Goal: Task Accomplishment & Management: Complete application form

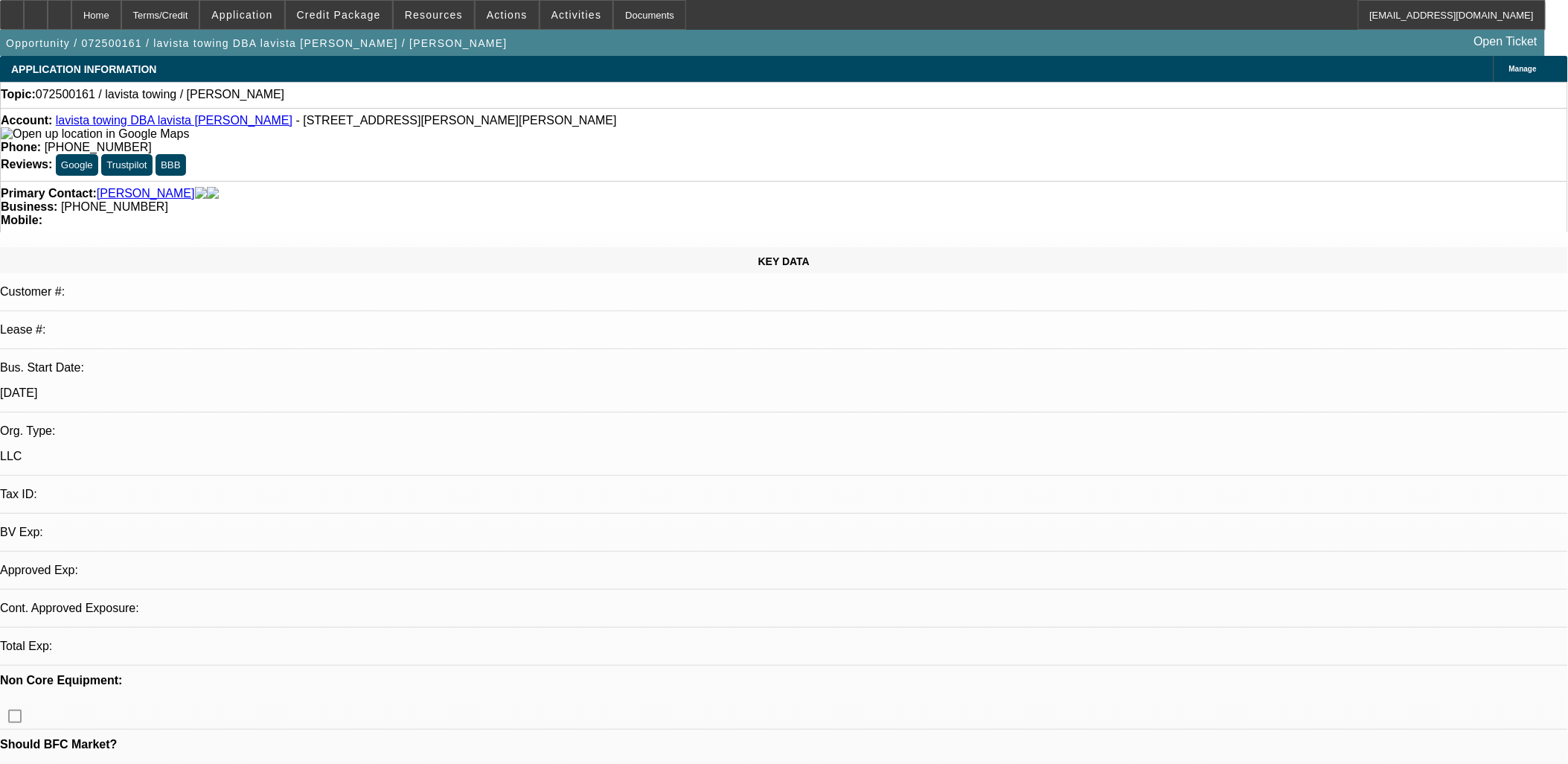
select select "0"
select select "2"
select select "0.1"
select select "1"
select select "2"
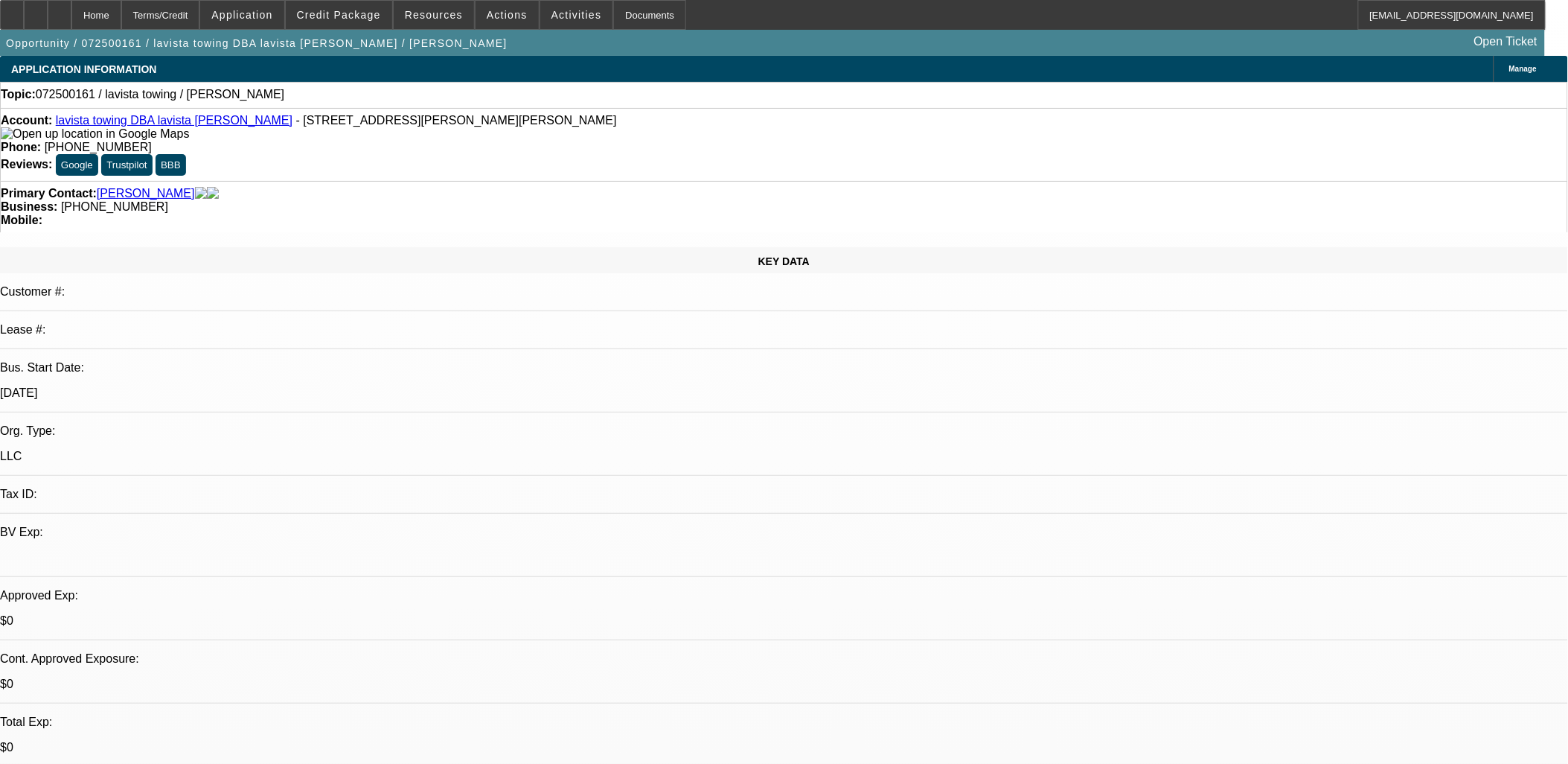
select select "4"
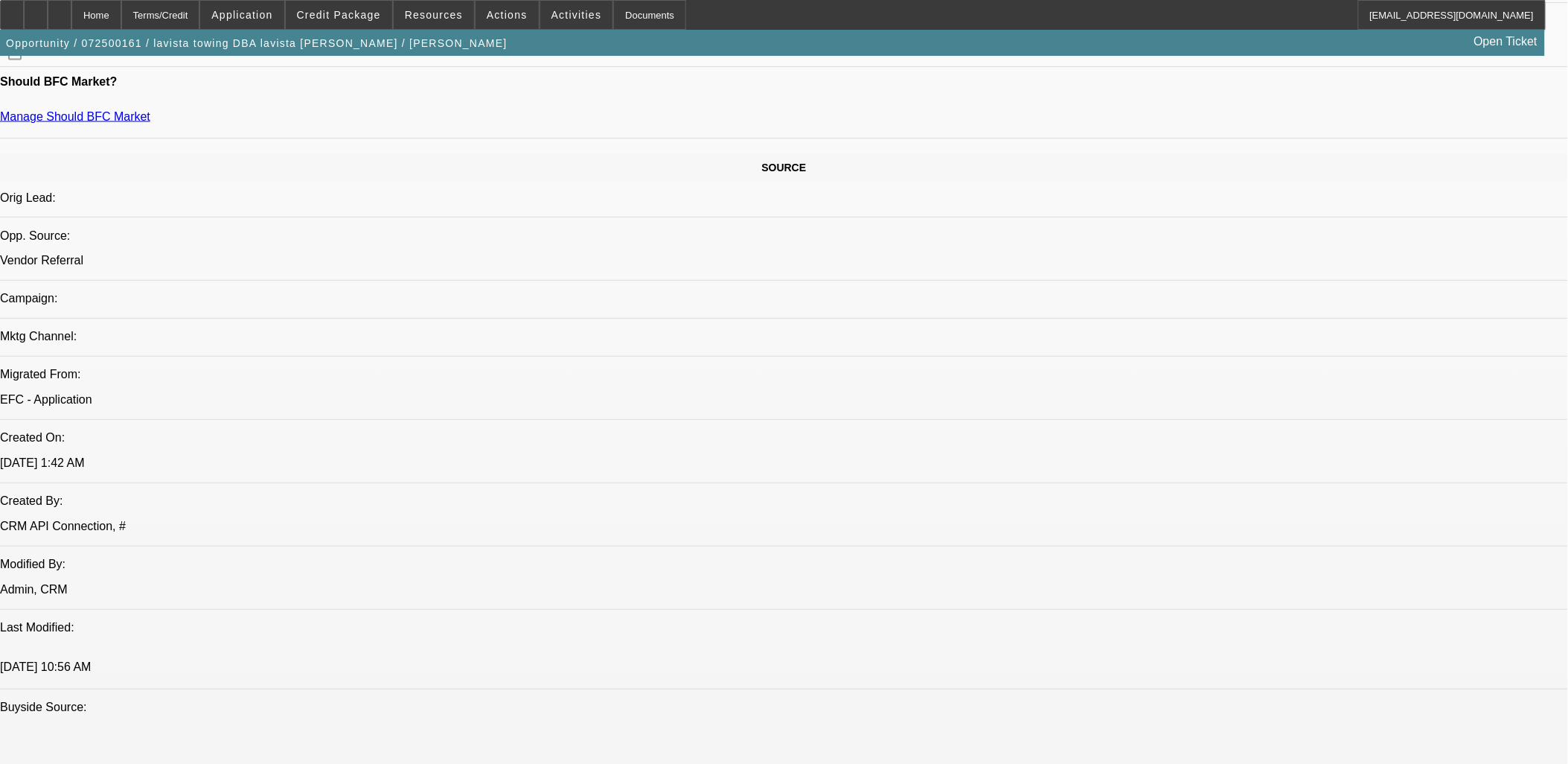
scroll to position [331, 0]
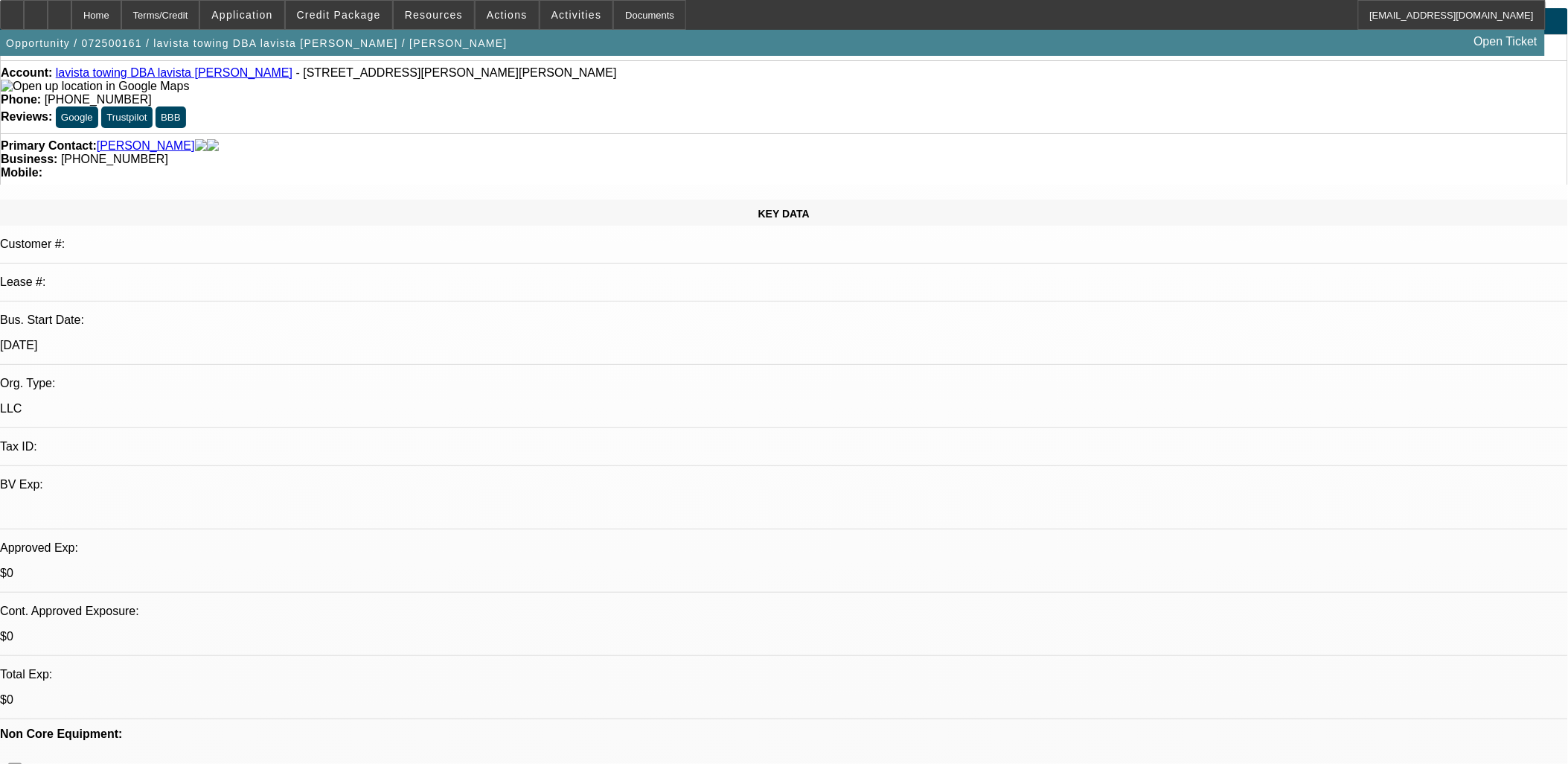
scroll to position [0, 0]
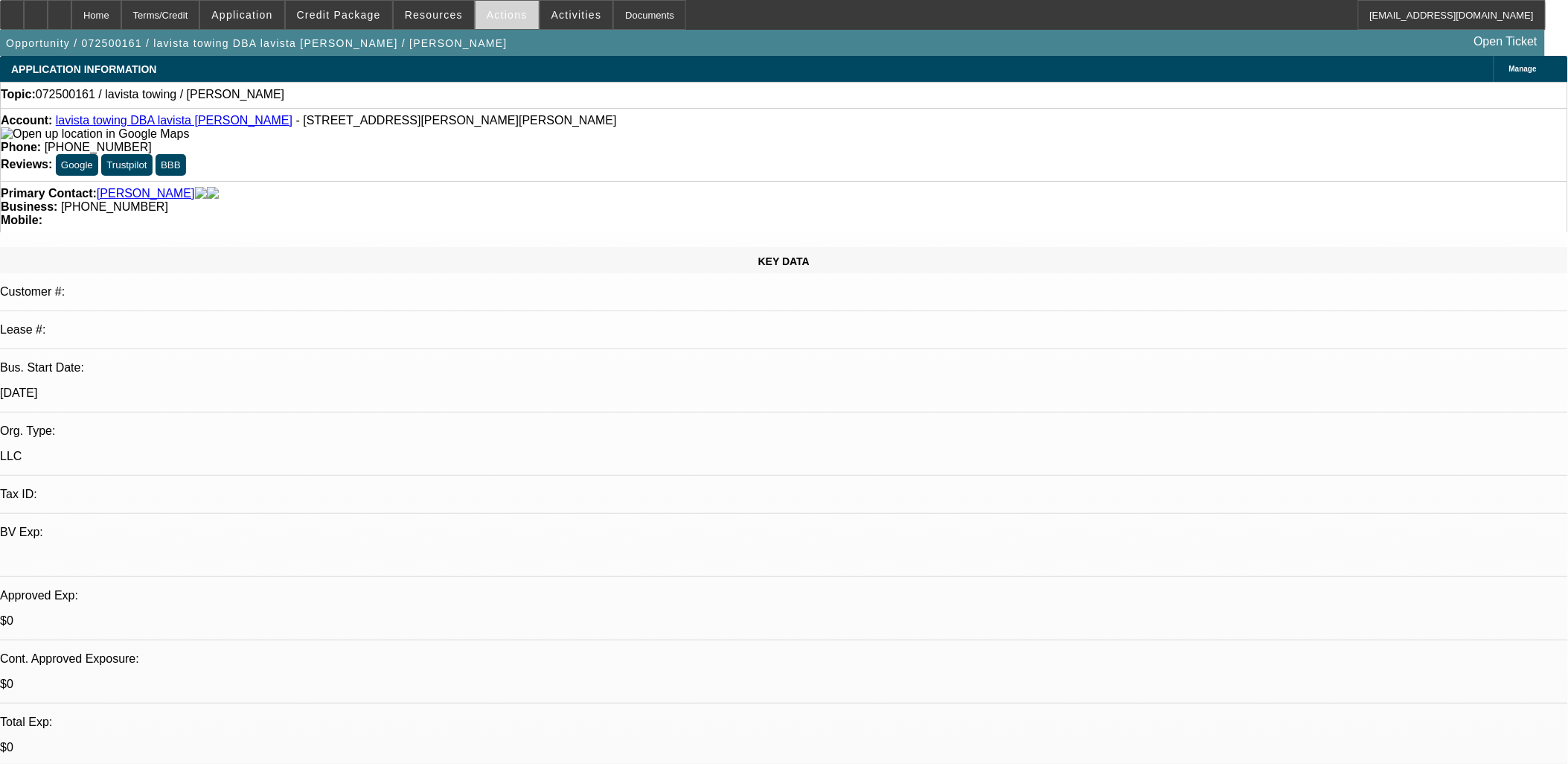
click at [494, 19] on span "Actions" at bounding box center [507, 15] width 41 height 12
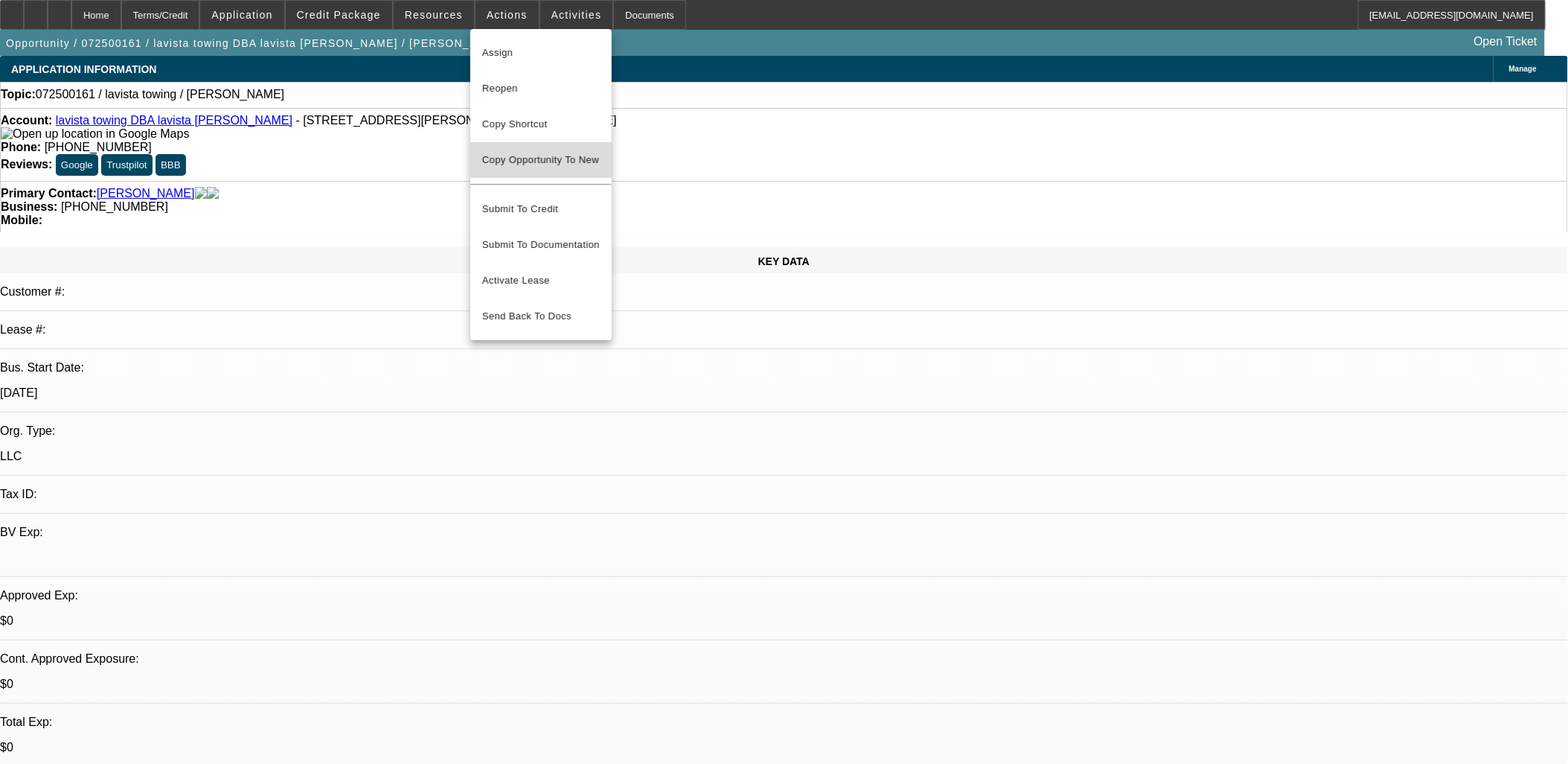
click at [547, 158] on span "Copy Opportunity To New" at bounding box center [541, 159] width 117 height 11
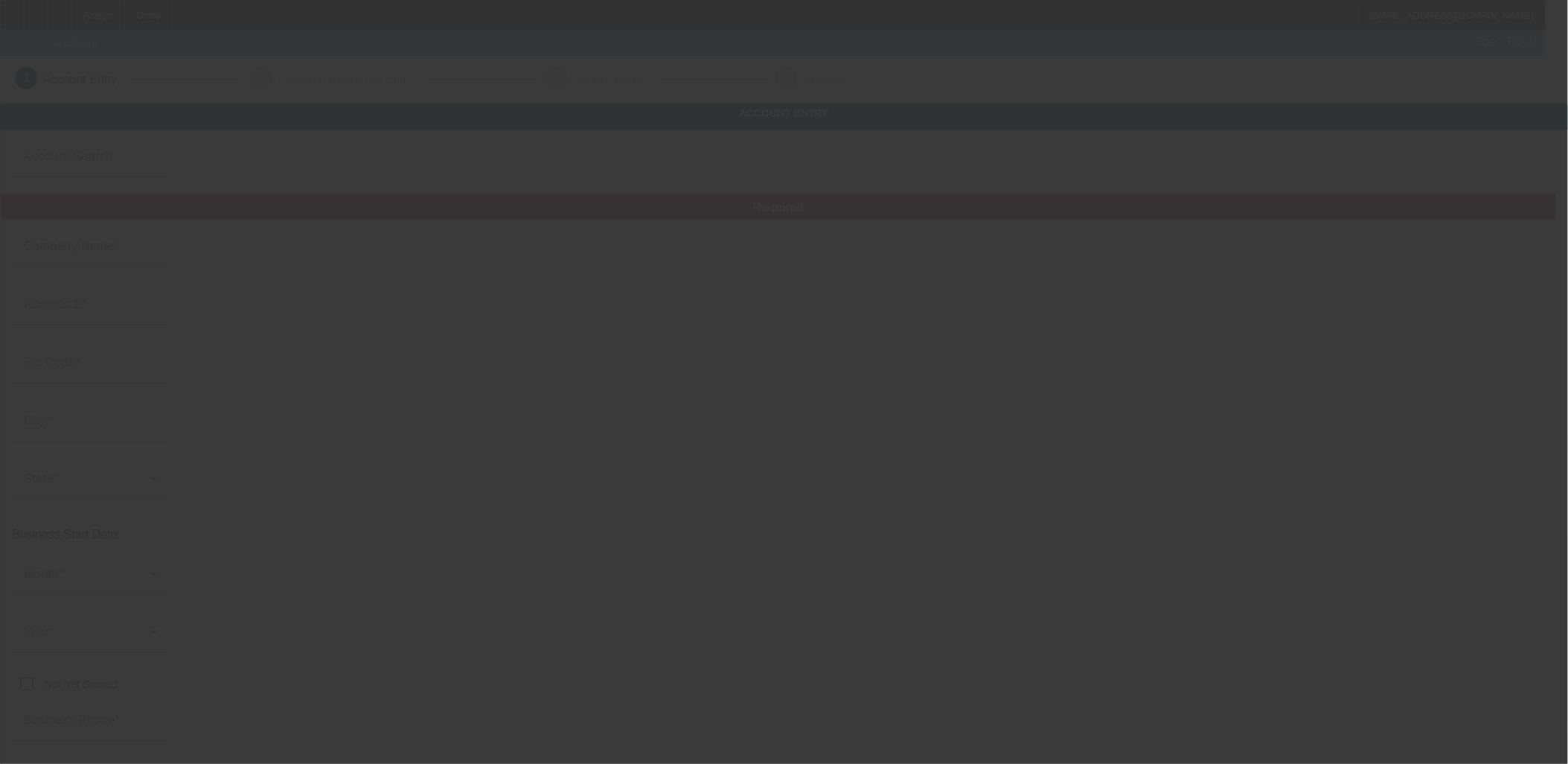
type input "lavista towing"
type input "771 Lindbergh Dr NE"
type input "30324"
type input "Atlanta"
type input "(404) 625-8818"
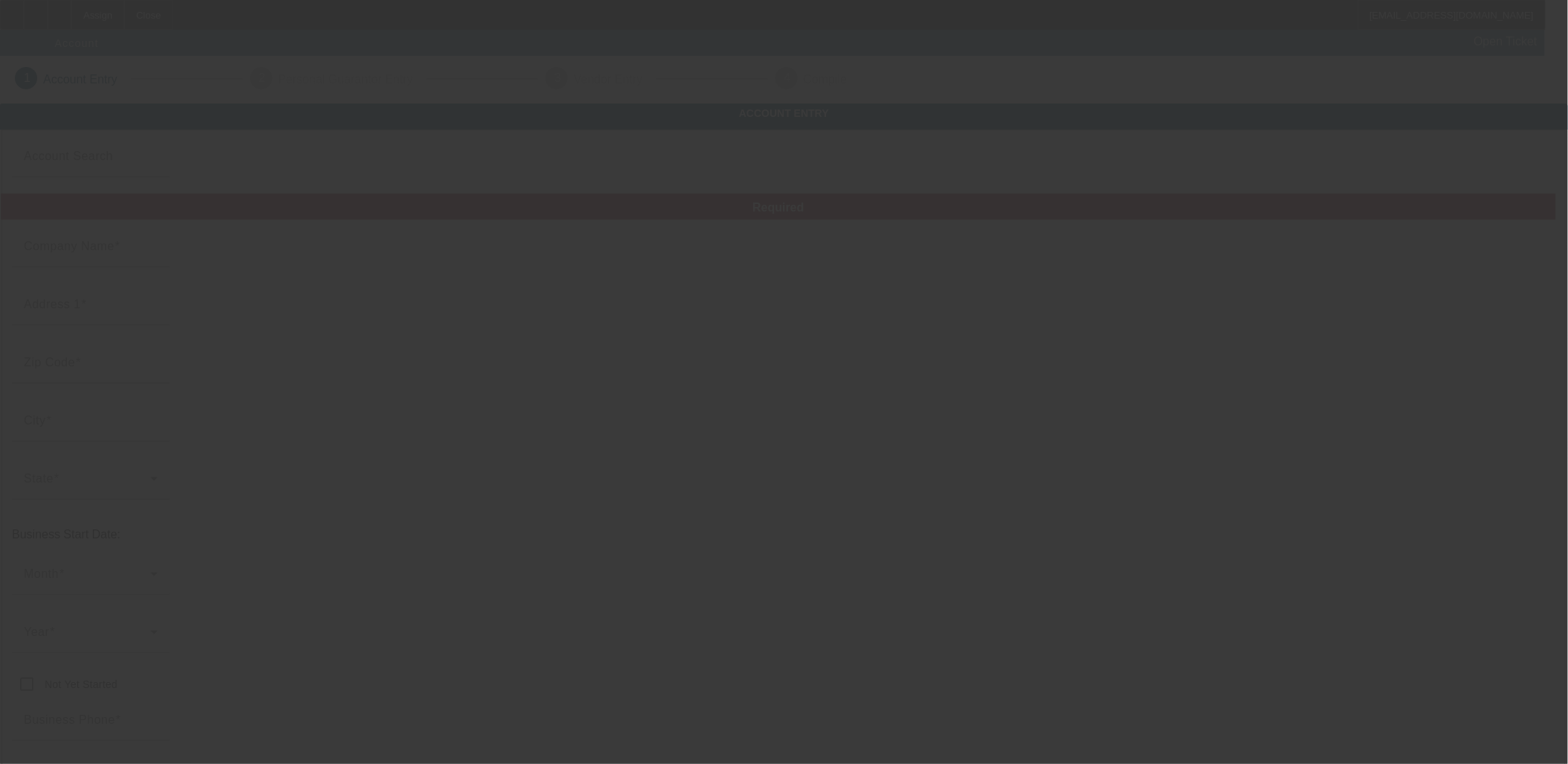
type input "lavista towing"
type input "gatodebarrio@aim.com"
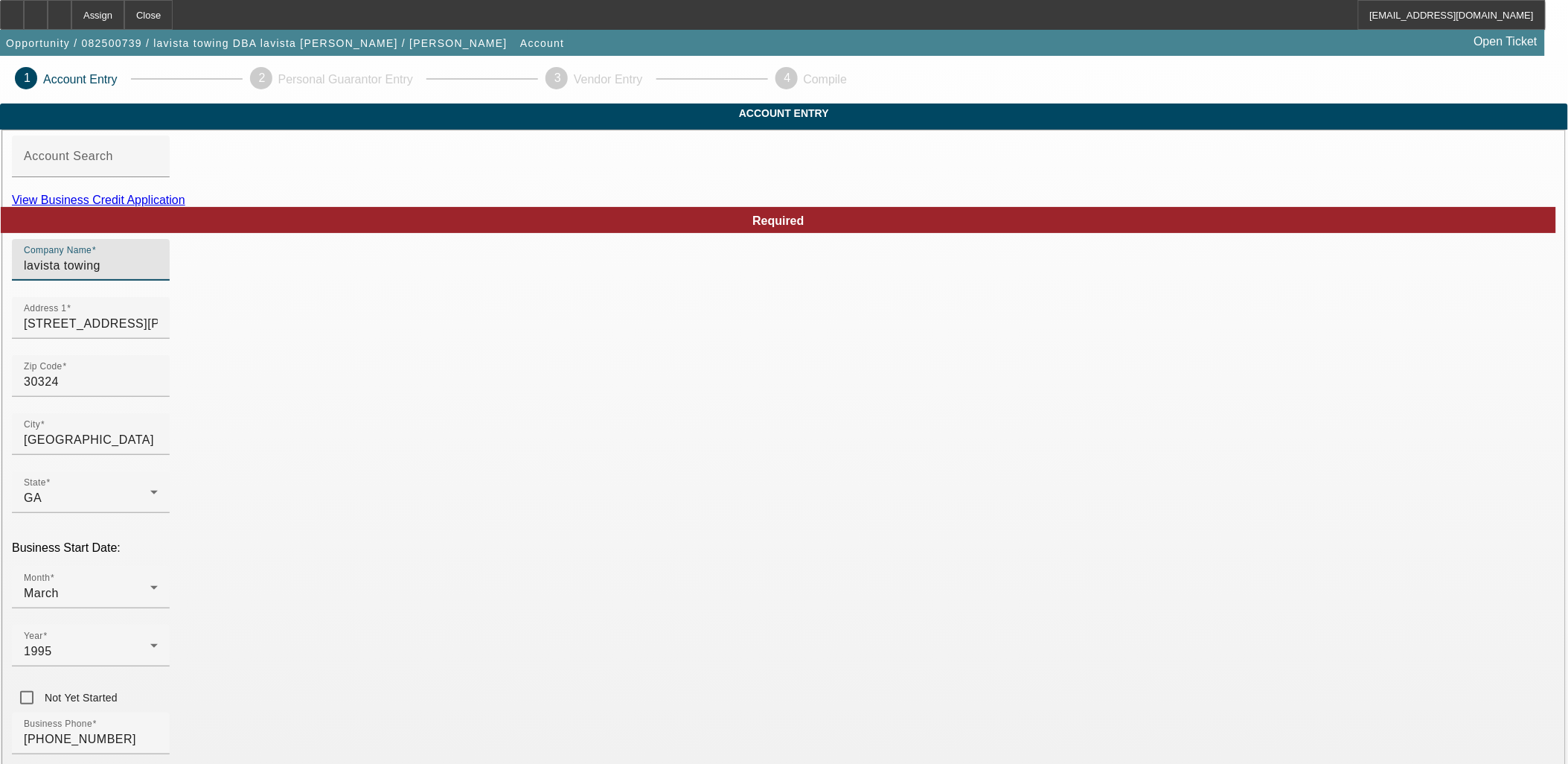
drag, startPoint x: 460, startPoint y: 292, endPoint x: 337, endPoint y: 272, distance: 124.6
type input "Lavista Towing"
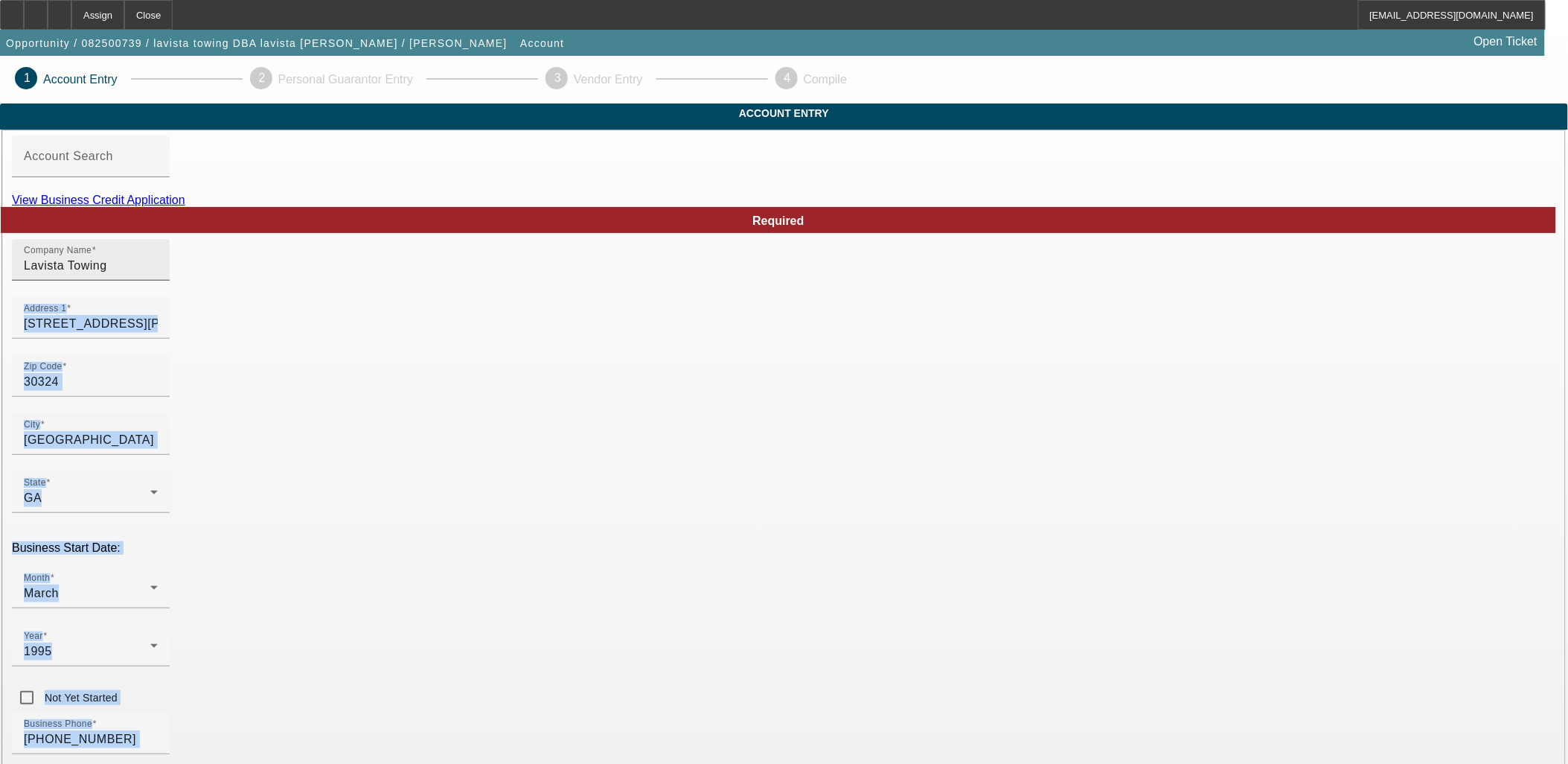
drag, startPoint x: 824, startPoint y: 283, endPoint x: 683, endPoint y: 283, distance: 141.0
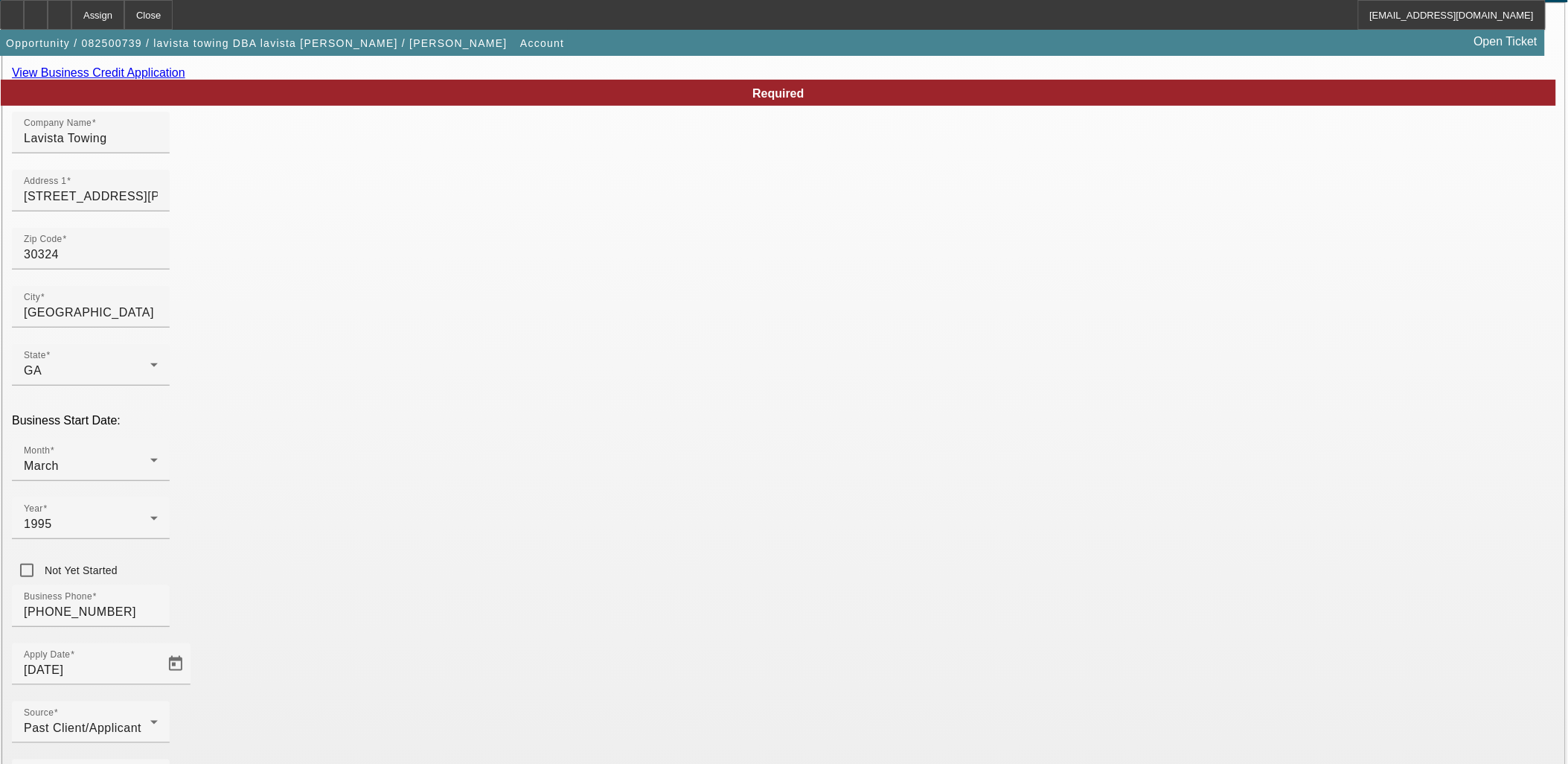
scroll to position [184, 0]
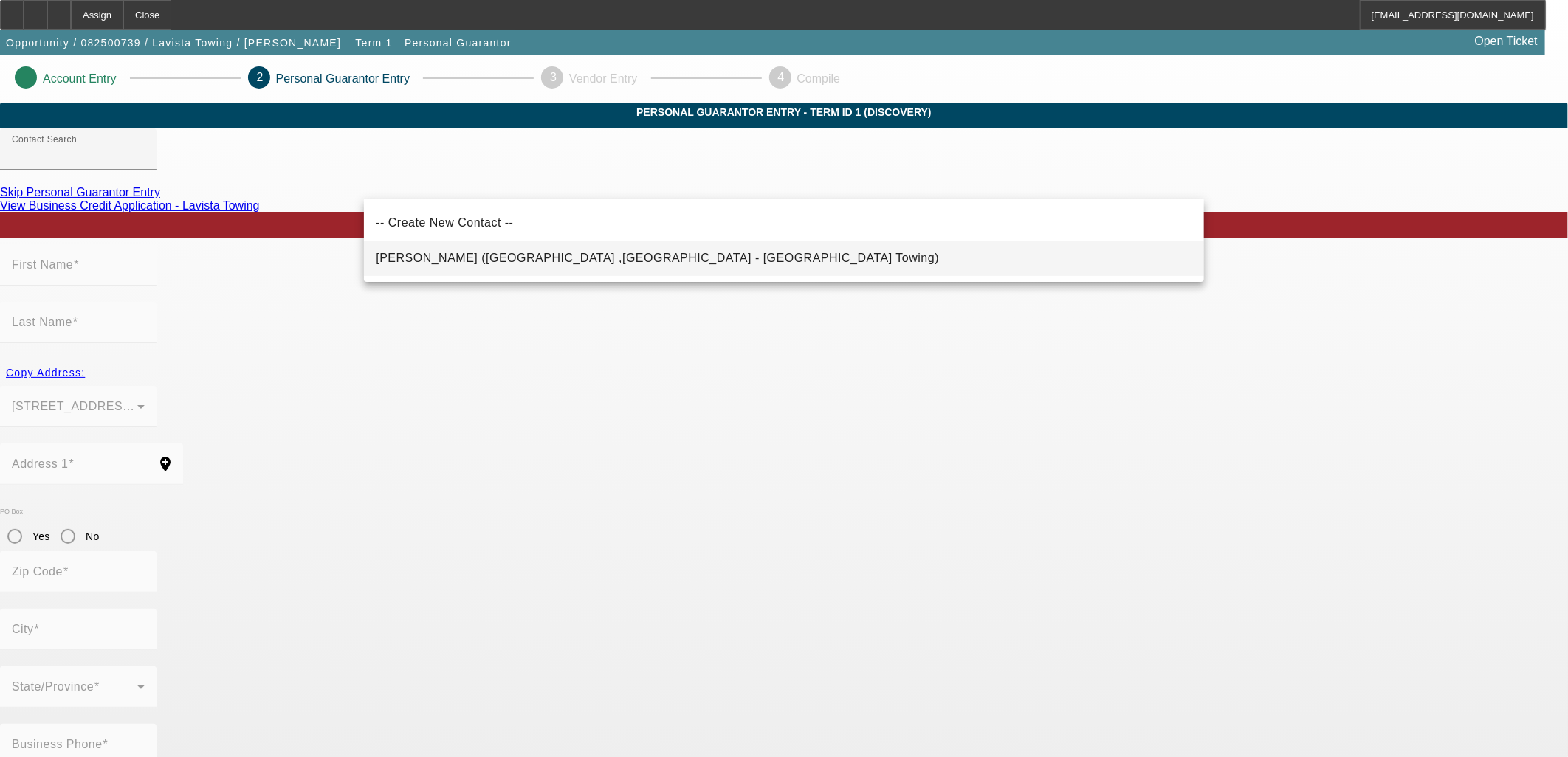
click at [513, 253] on span "Yanez, Victor (atlanta ,GA - Lavista Towing)" at bounding box center [657, 258] width 563 height 13
type input "Yanez, Victor (atlanta ,GA - Lavista Towing)"
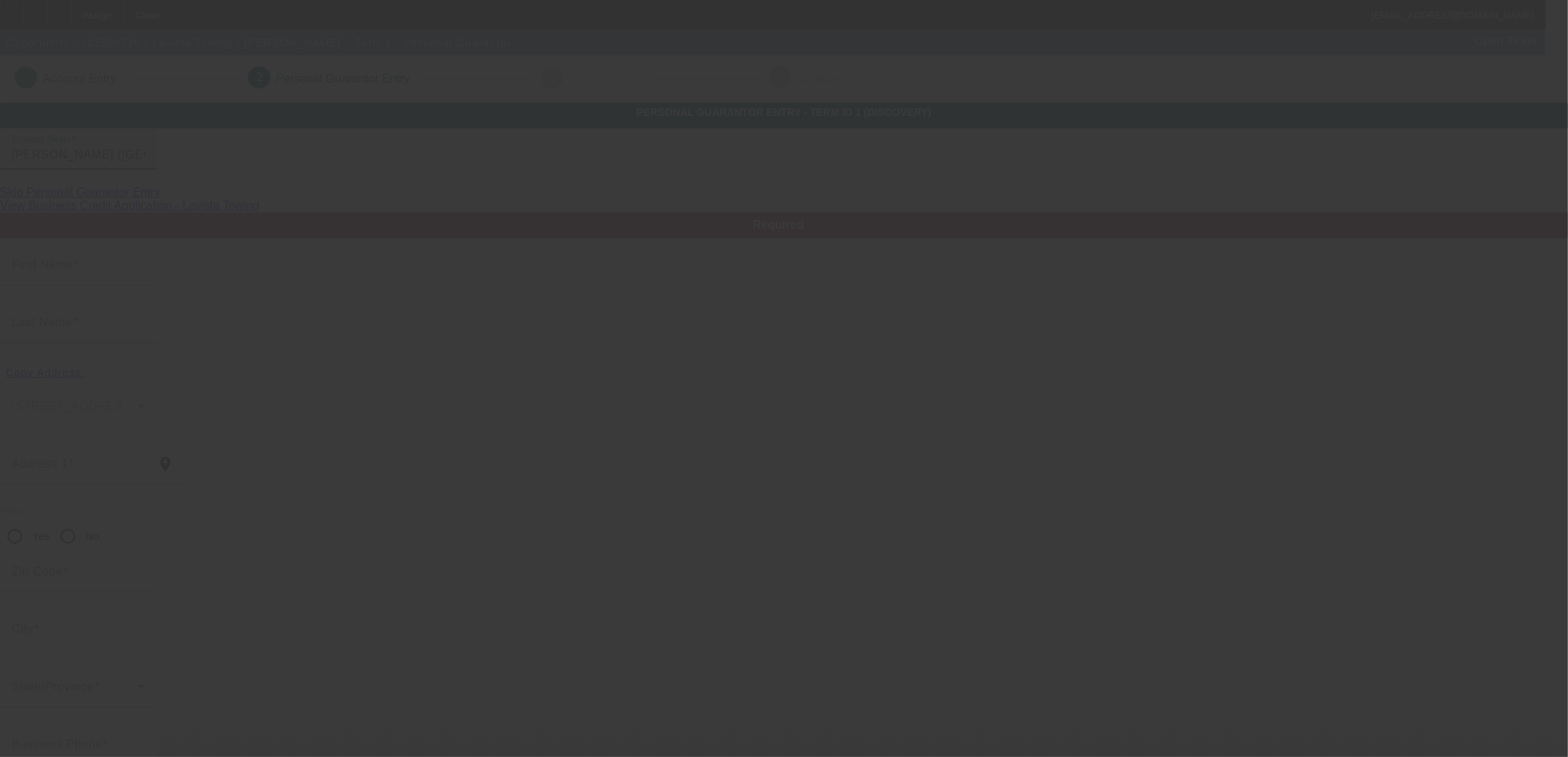
type input "Victor"
type input "Yanez"
type input "771 lindbergh dr"
radio input "true"
type input "30324"
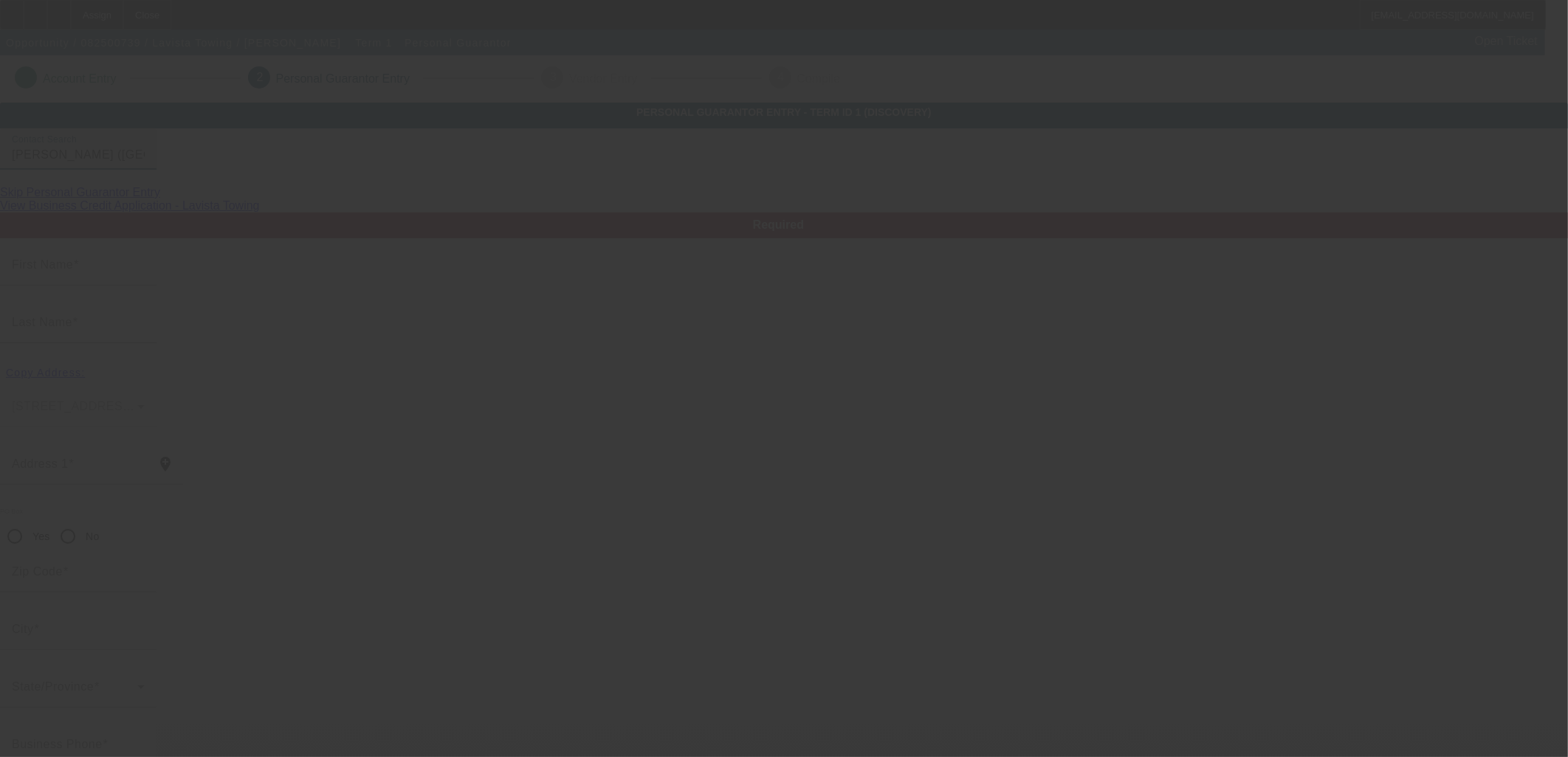
type input "atlanta"
type input "(404) 625-8818"
type input "100"
type input "671-01-2979"
type input "gatodebarrio@aim.com"
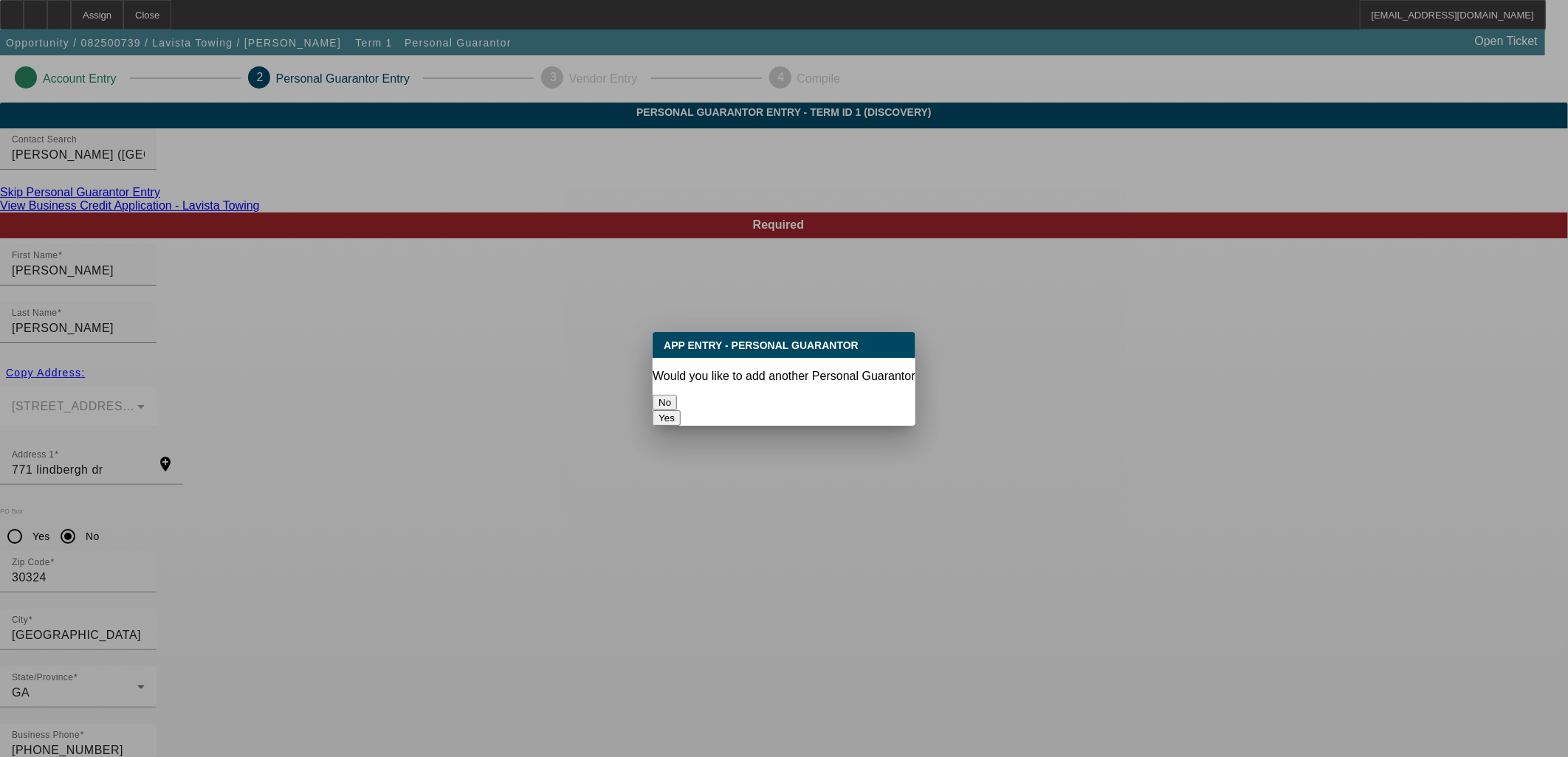
click at [677, 399] on button "No" at bounding box center [664, 402] width 25 height 16
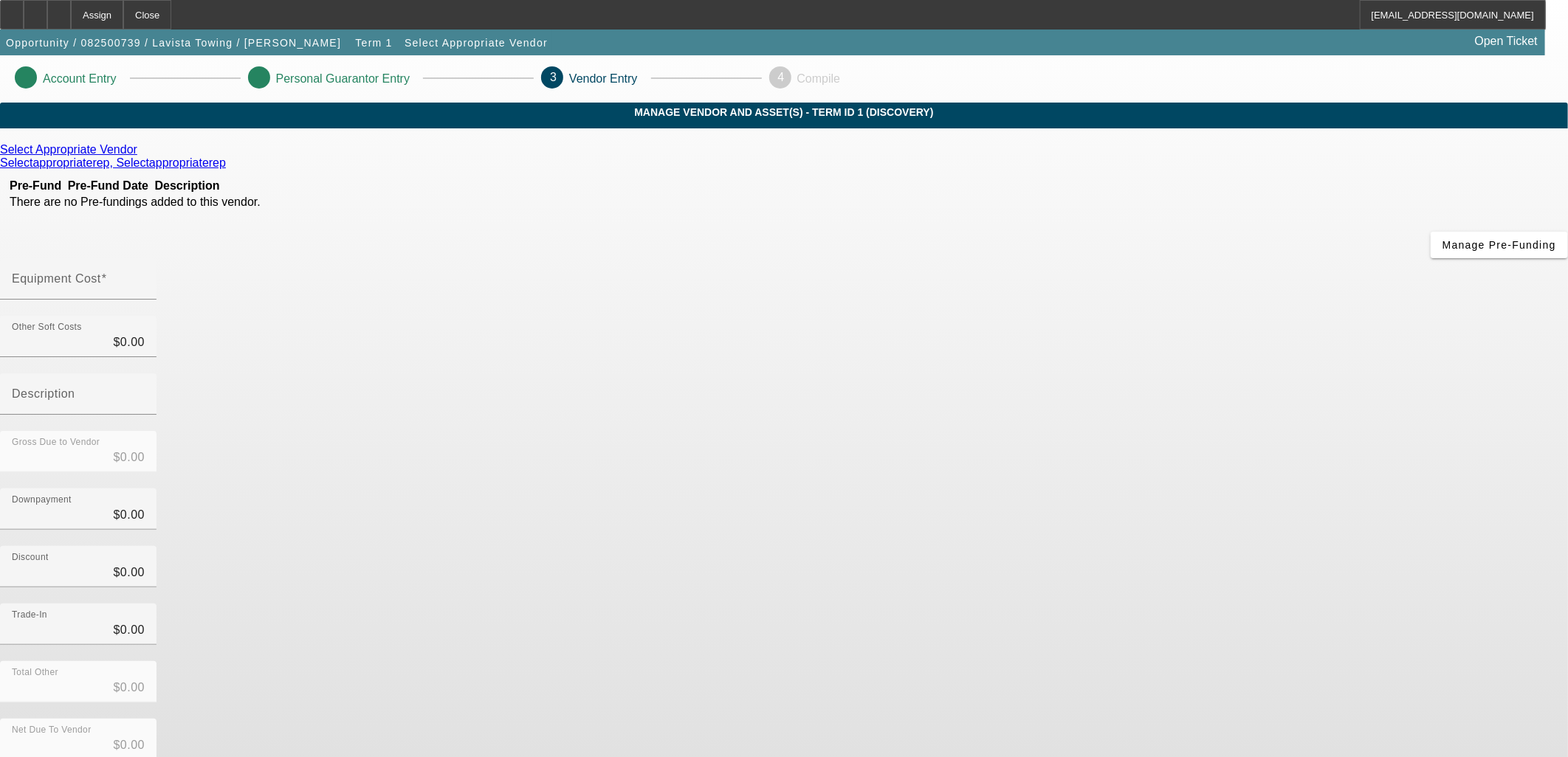
click at [633, 409] on div "Select Appropriate Vendor Selectappropriaterep, Selectappropriaterep Pre-Fund P…" at bounding box center [784, 467] width 1568 height 649
click at [145, 259] on div "Equipment Cost" at bounding box center [78, 279] width 133 height 42
type input "6"
type input "$6.00"
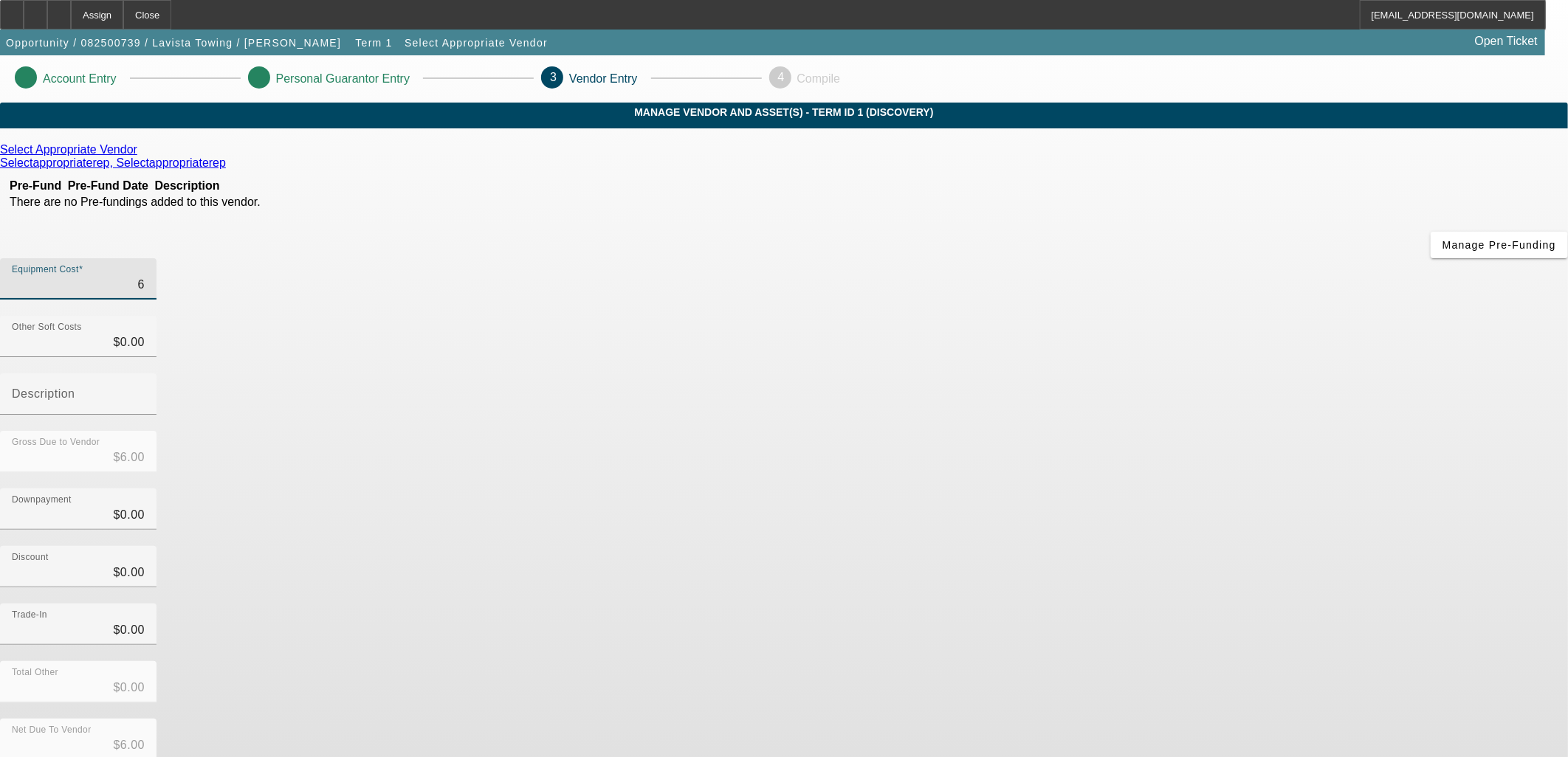
type input "65"
type input "$65.00"
type input "650"
type input "$650.00"
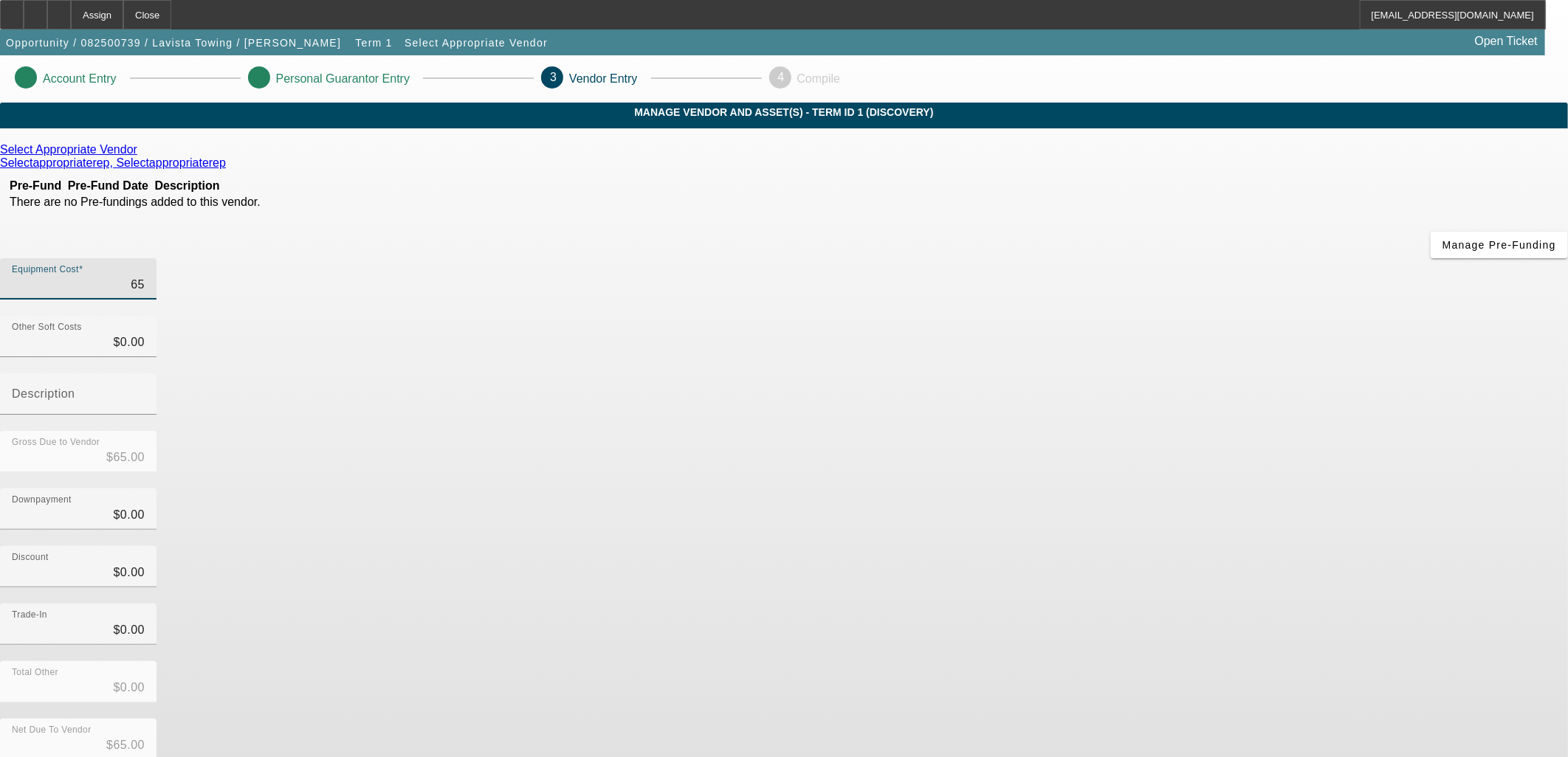
type input "$650.00"
type input "6500"
type input "$6,500.00"
type input "65000"
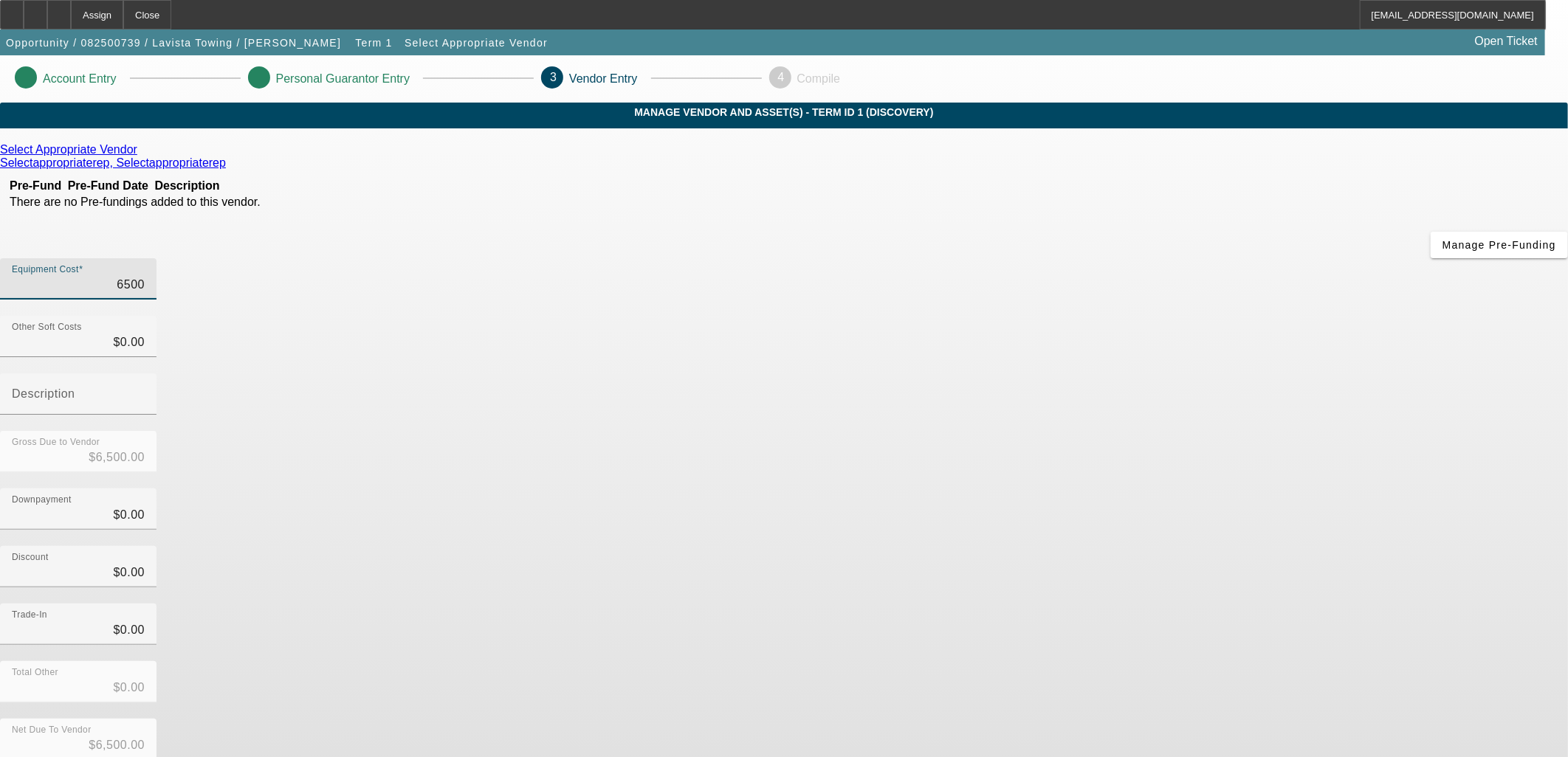
type input "$65,000.00"
click at [1032, 488] on div "Downpayment $0.00" at bounding box center [784, 517] width 1568 height 57
click at [145, 276] on input "65000" at bounding box center [78, 285] width 133 height 18
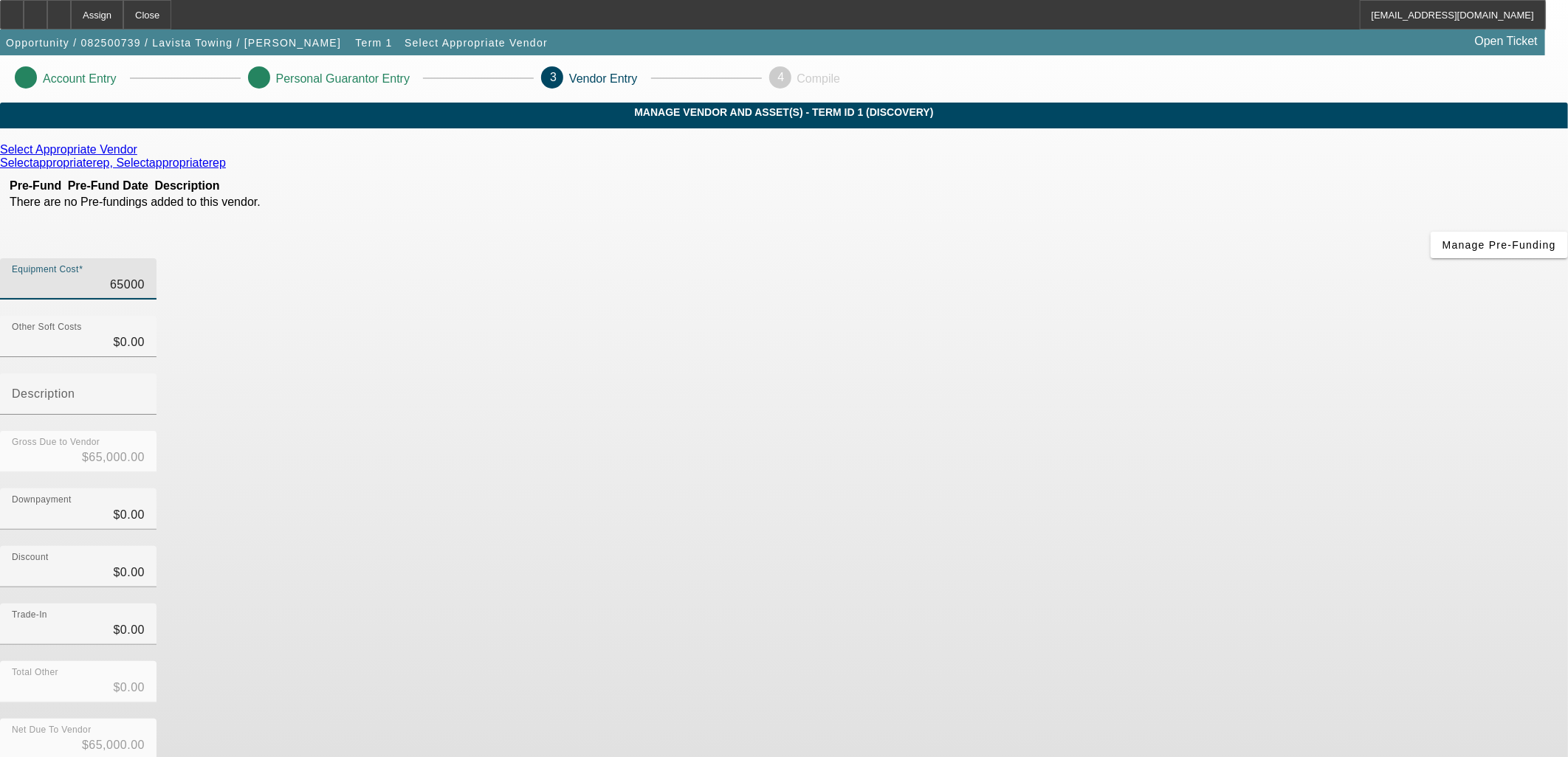
type input "2"
type input "$2.00"
type input "25"
type input "$25.00"
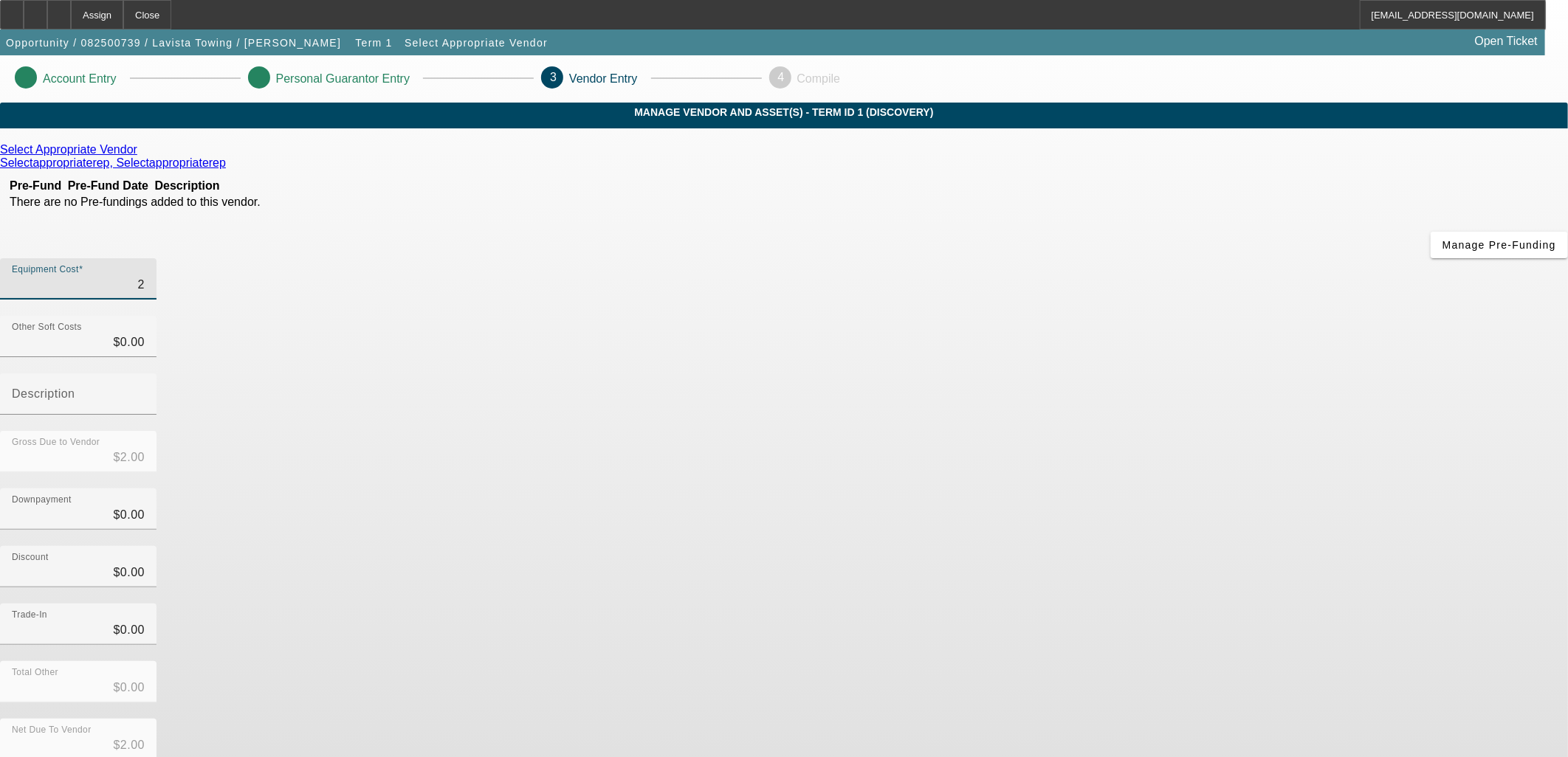
type input "$25.00"
type input "250"
type input "$250.00"
type input "2500"
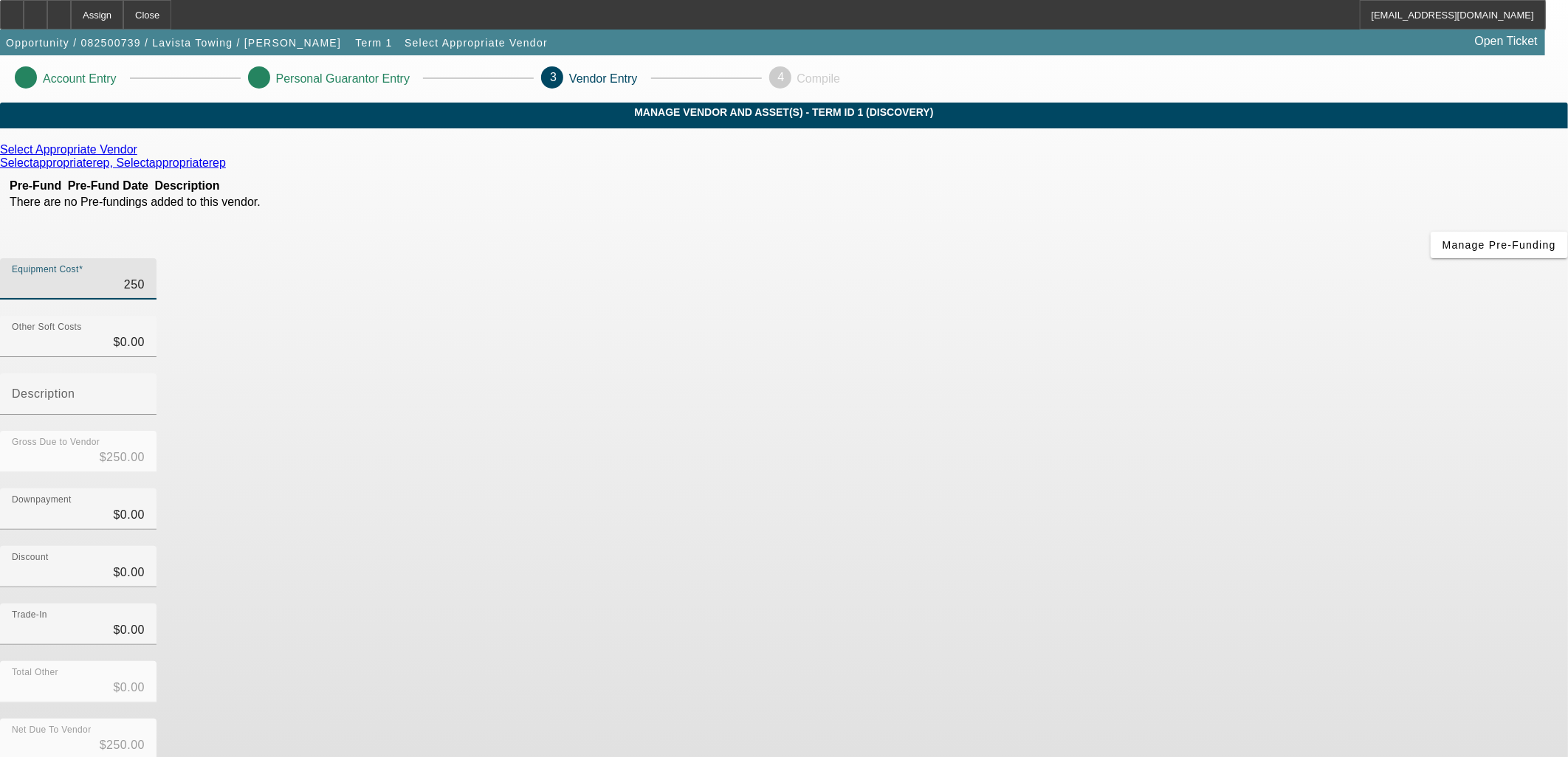
type input "$2,500.00"
type input "25000"
type input "$25,000.00"
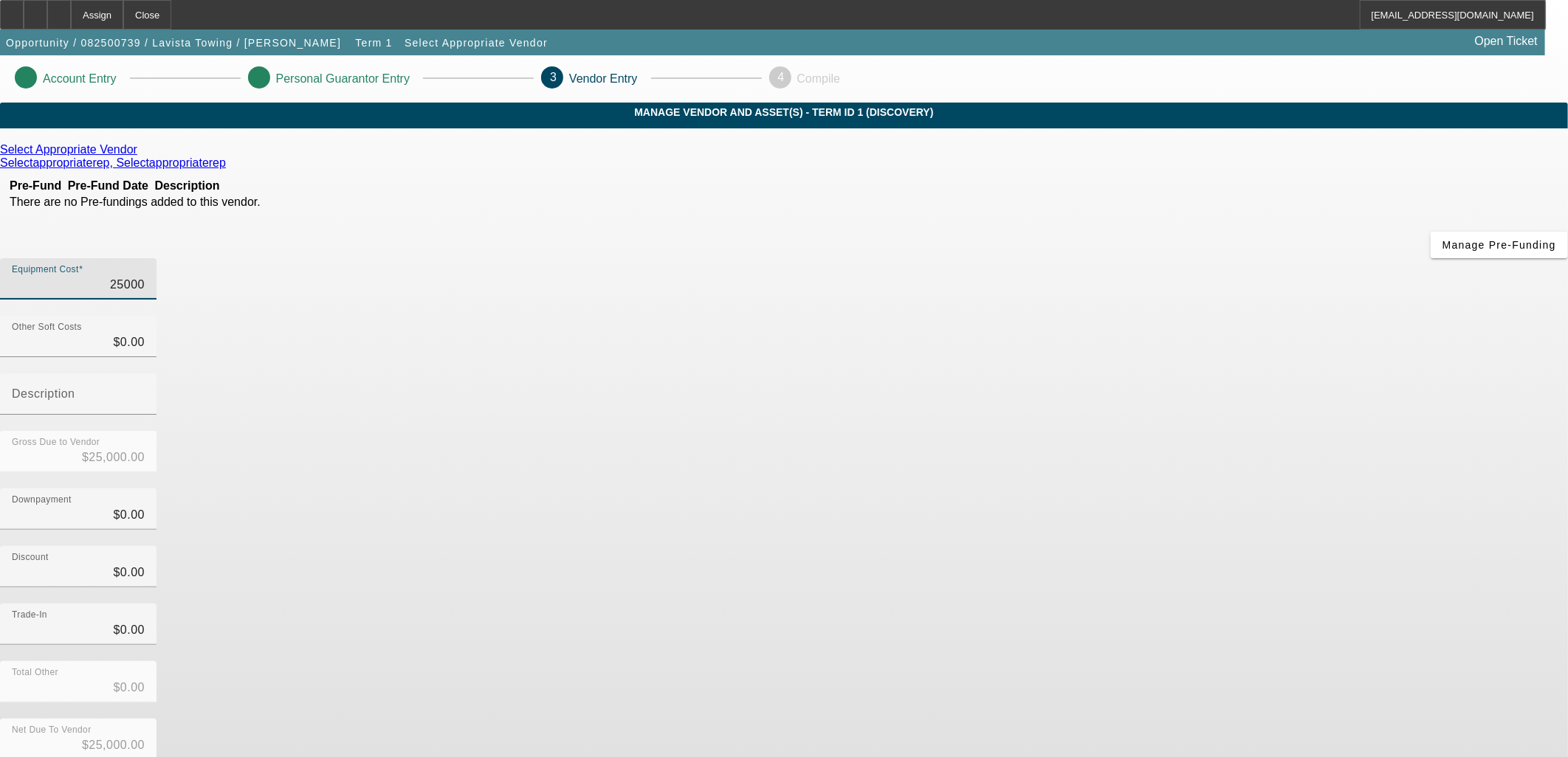
type input "$25,000.00"
click at [1195, 603] on div "Trade-In $0.00" at bounding box center [784, 632] width 1568 height 57
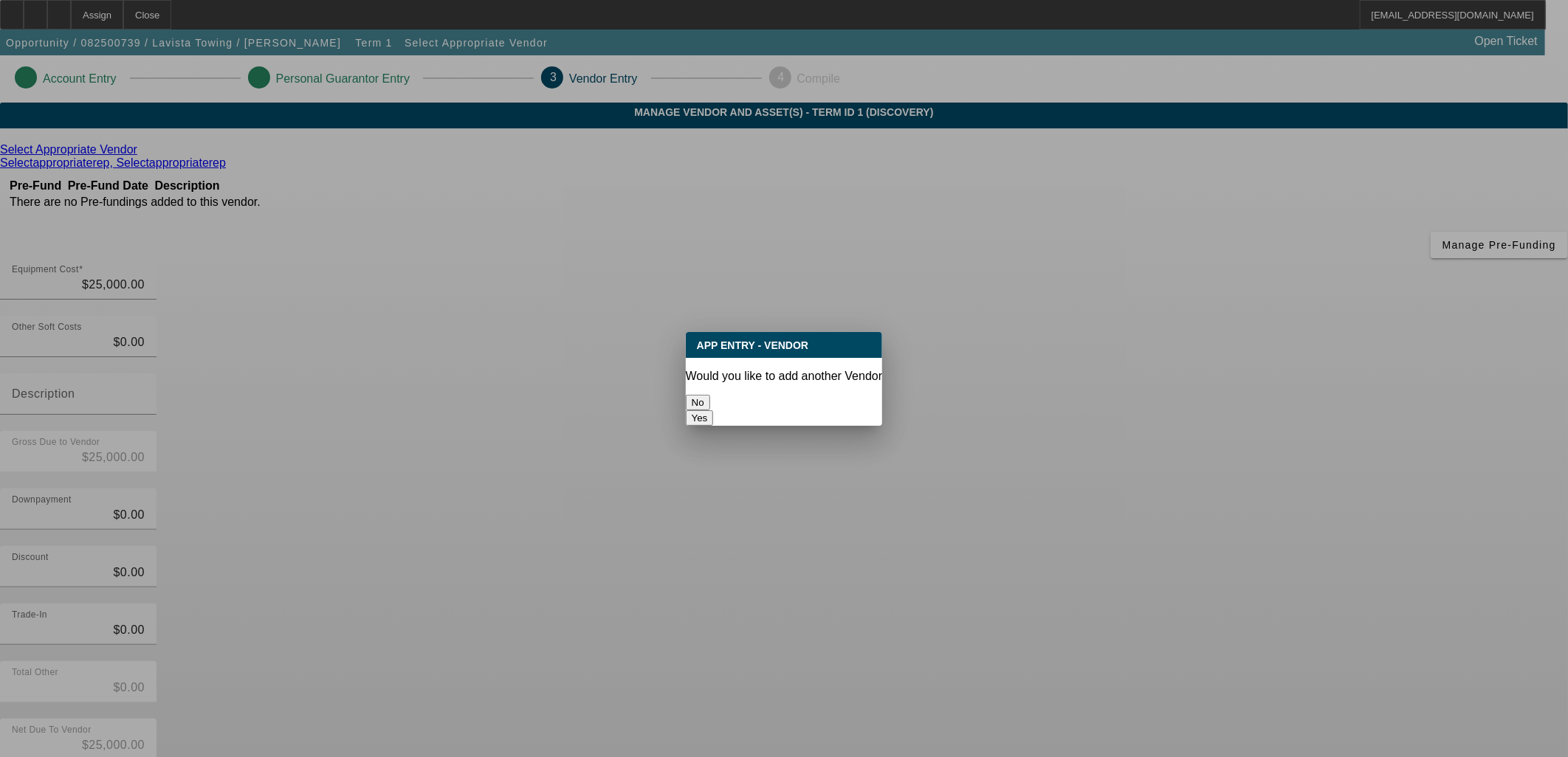
click at [710, 397] on button "No" at bounding box center [698, 402] width 25 height 16
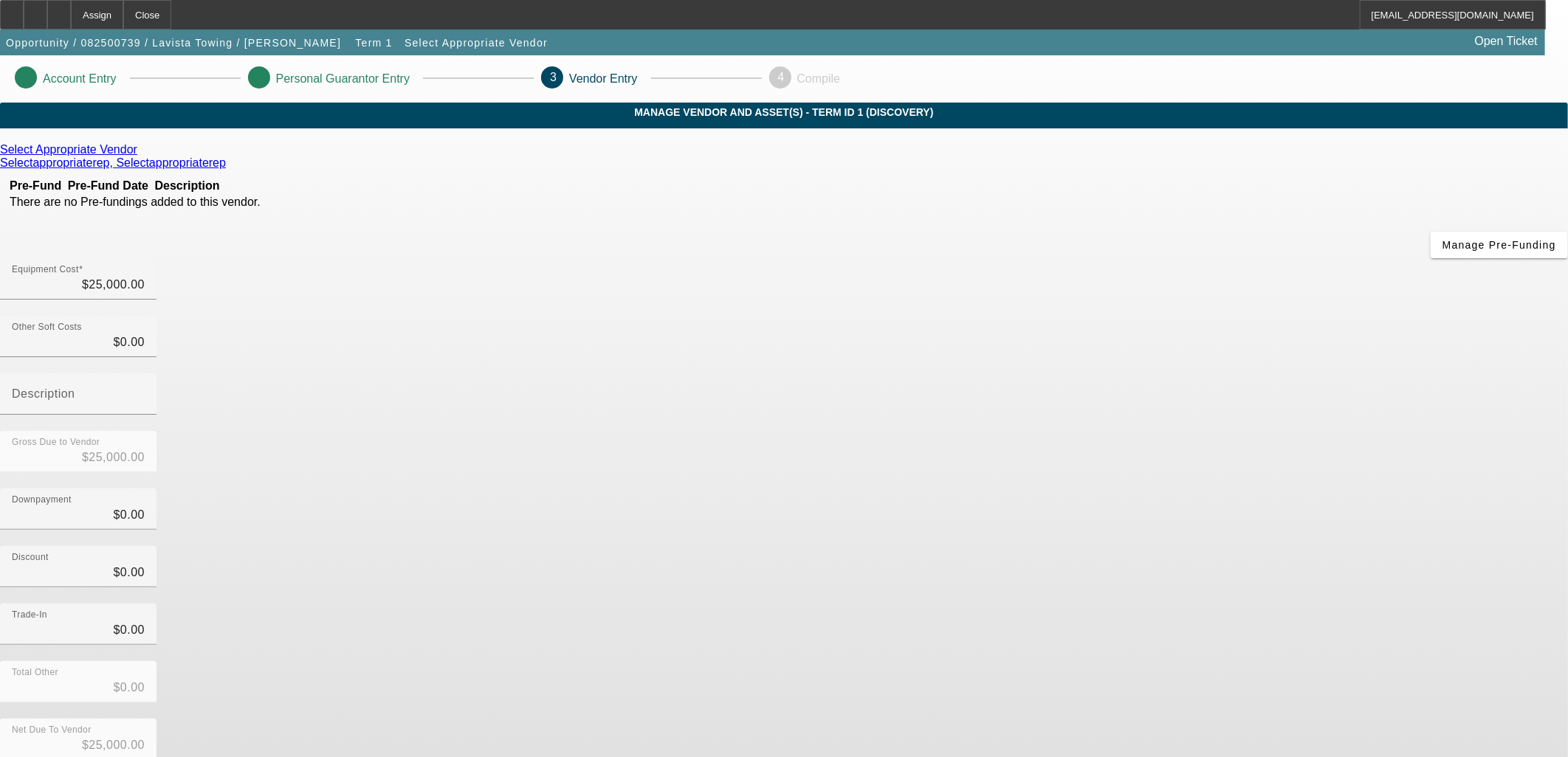
click at [1073, 379] on body "Assign Close PDAquila@beaconfunding.com Opportunity / 082500739 / Lavista Towin…" at bounding box center [784, 440] width 1568 height 880
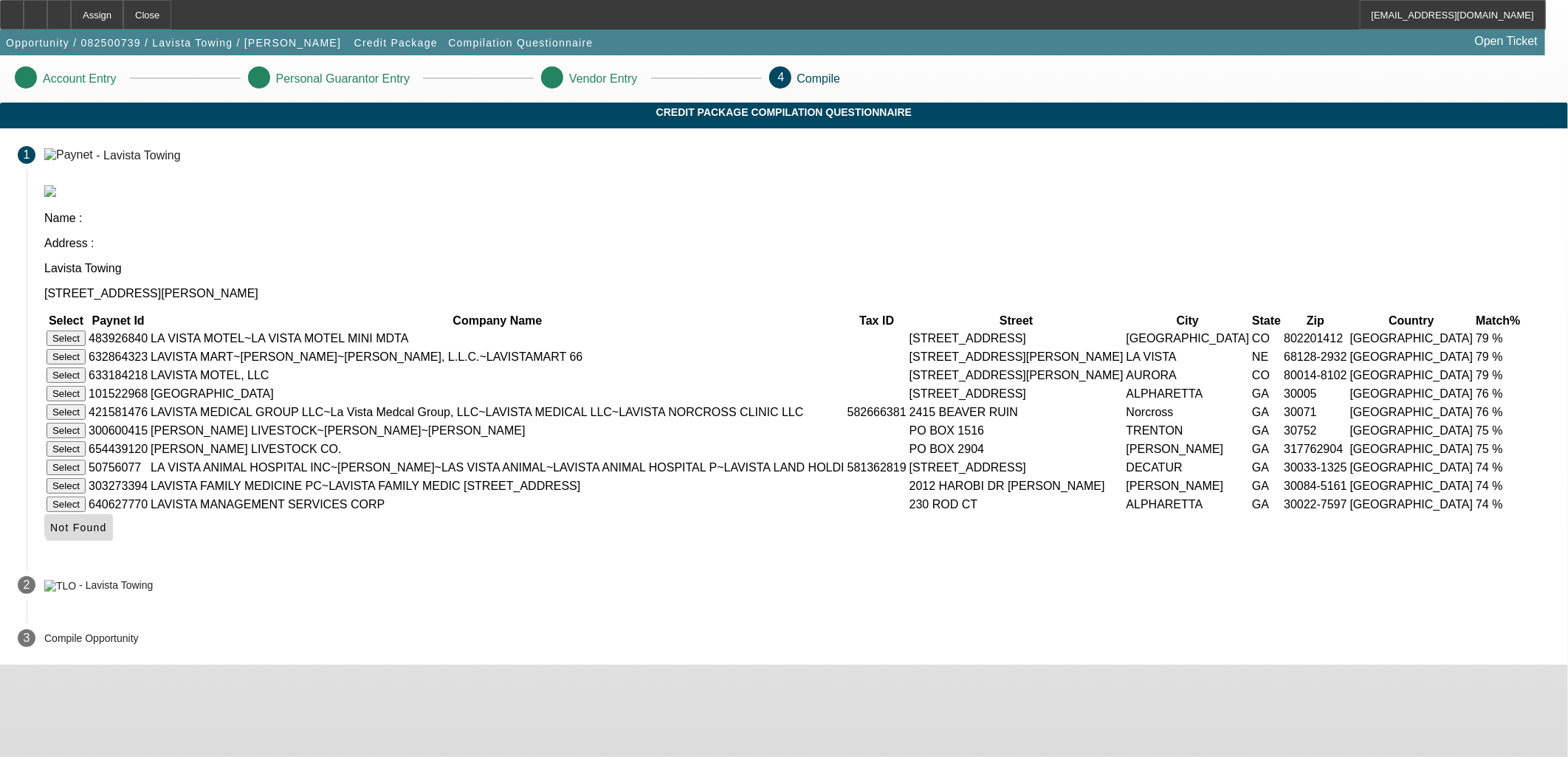
click at [107, 533] on span "Not Found" at bounding box center [78, 527] width 56 height 12
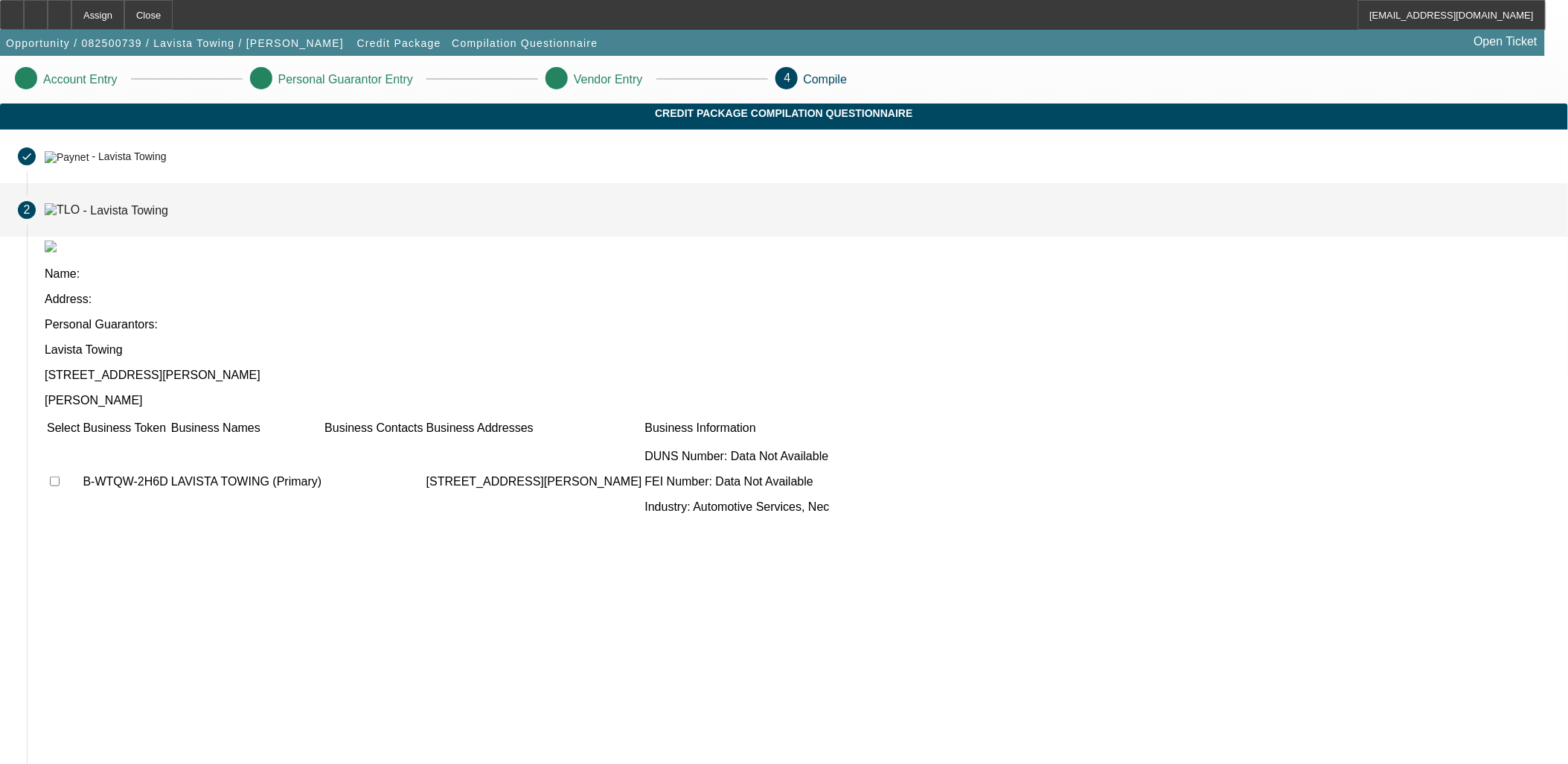
click at [60, 477] on input "checkbox" at bounding box center [55, 482] width 10 height 10
checkbox input "true"
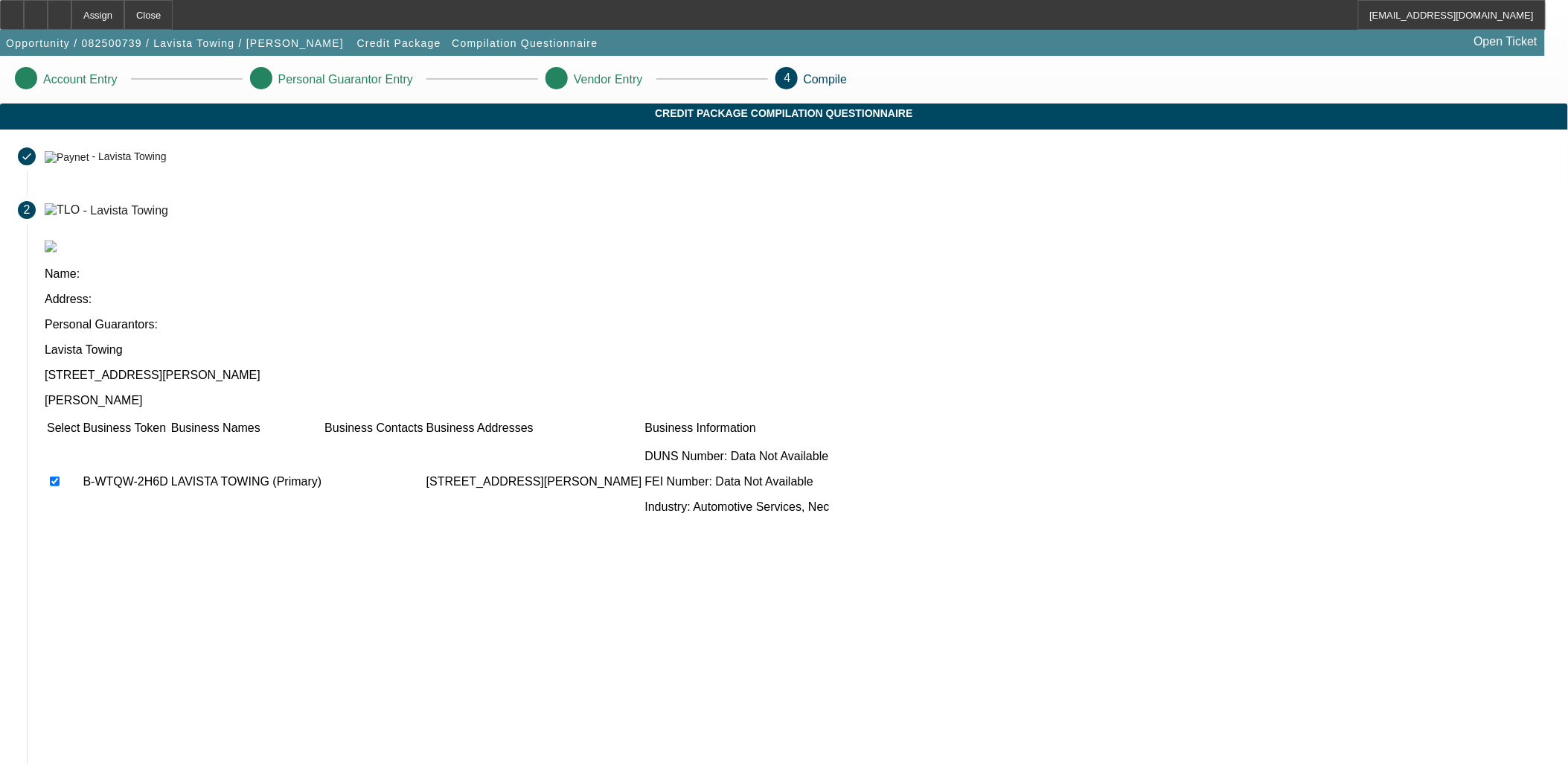
scroll to position [57, 0]
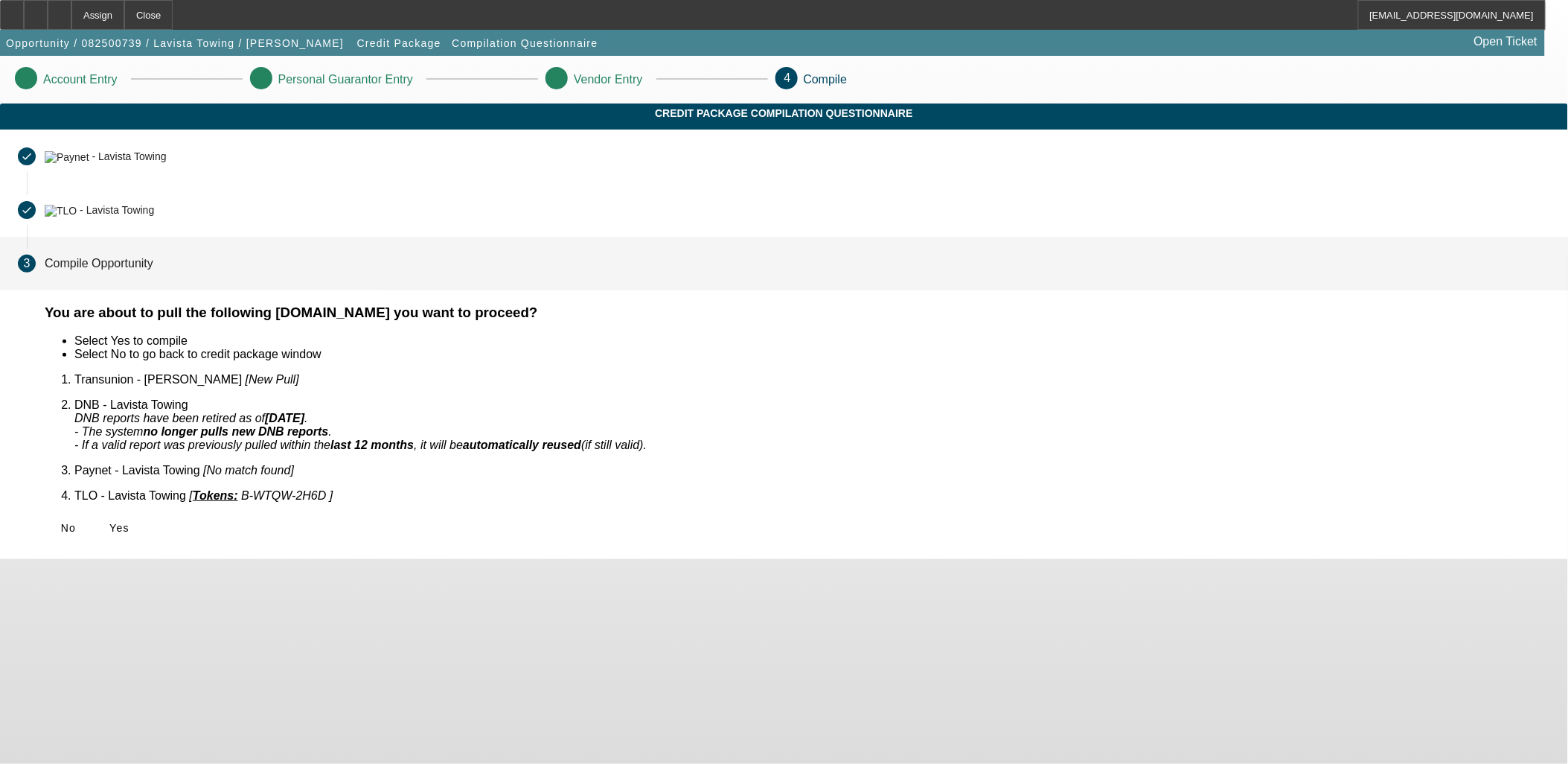
scroll to position [0, 0]
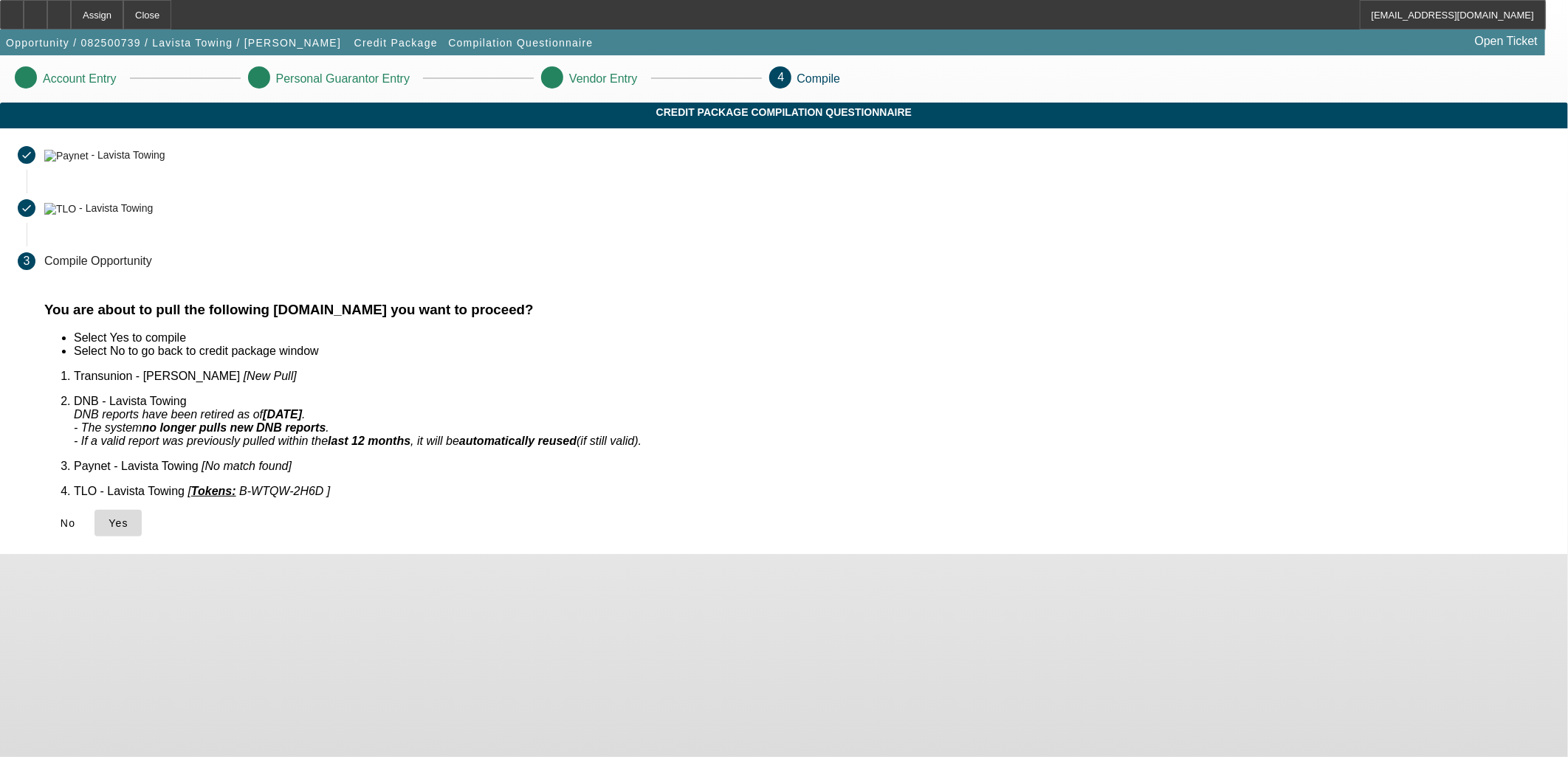
click at [129, 517] on span "Yes" at bounding box center [118, 523] width 20 height 12
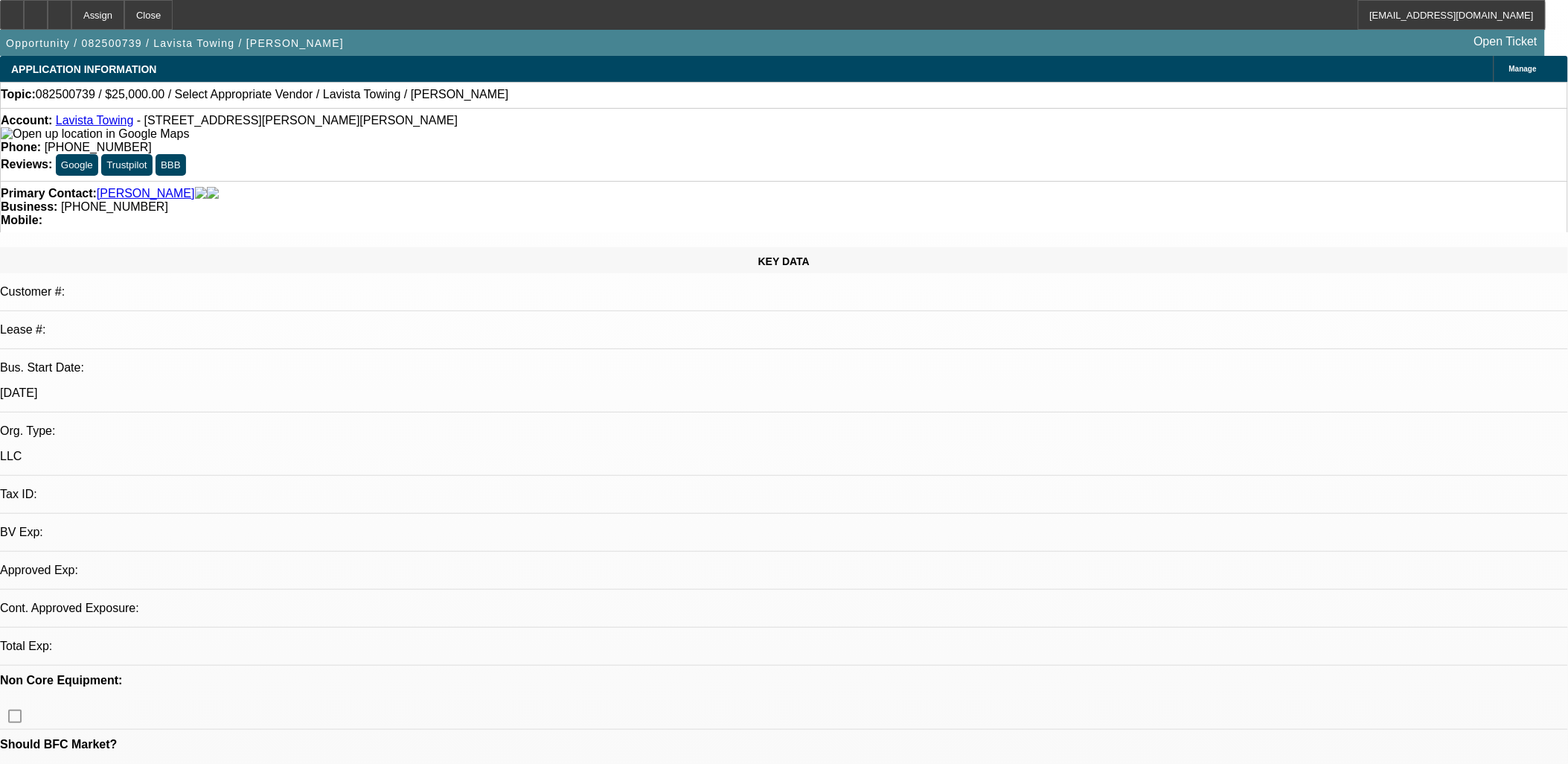
select select "0"
select select "2"
select select "0.1"
select select "4"
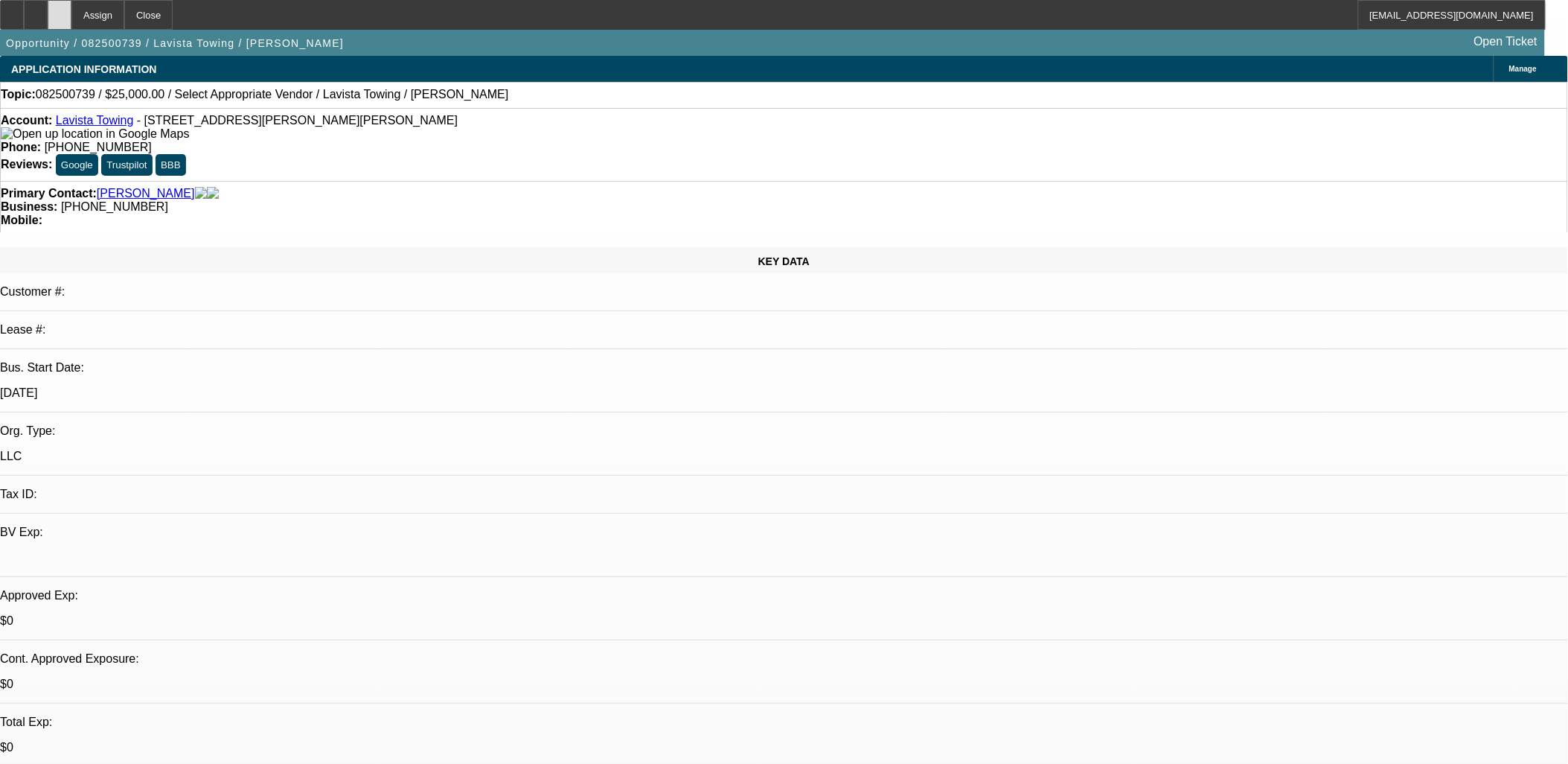
click at [71, 9] on div at bounding box center [60, 15] width 24 height 30
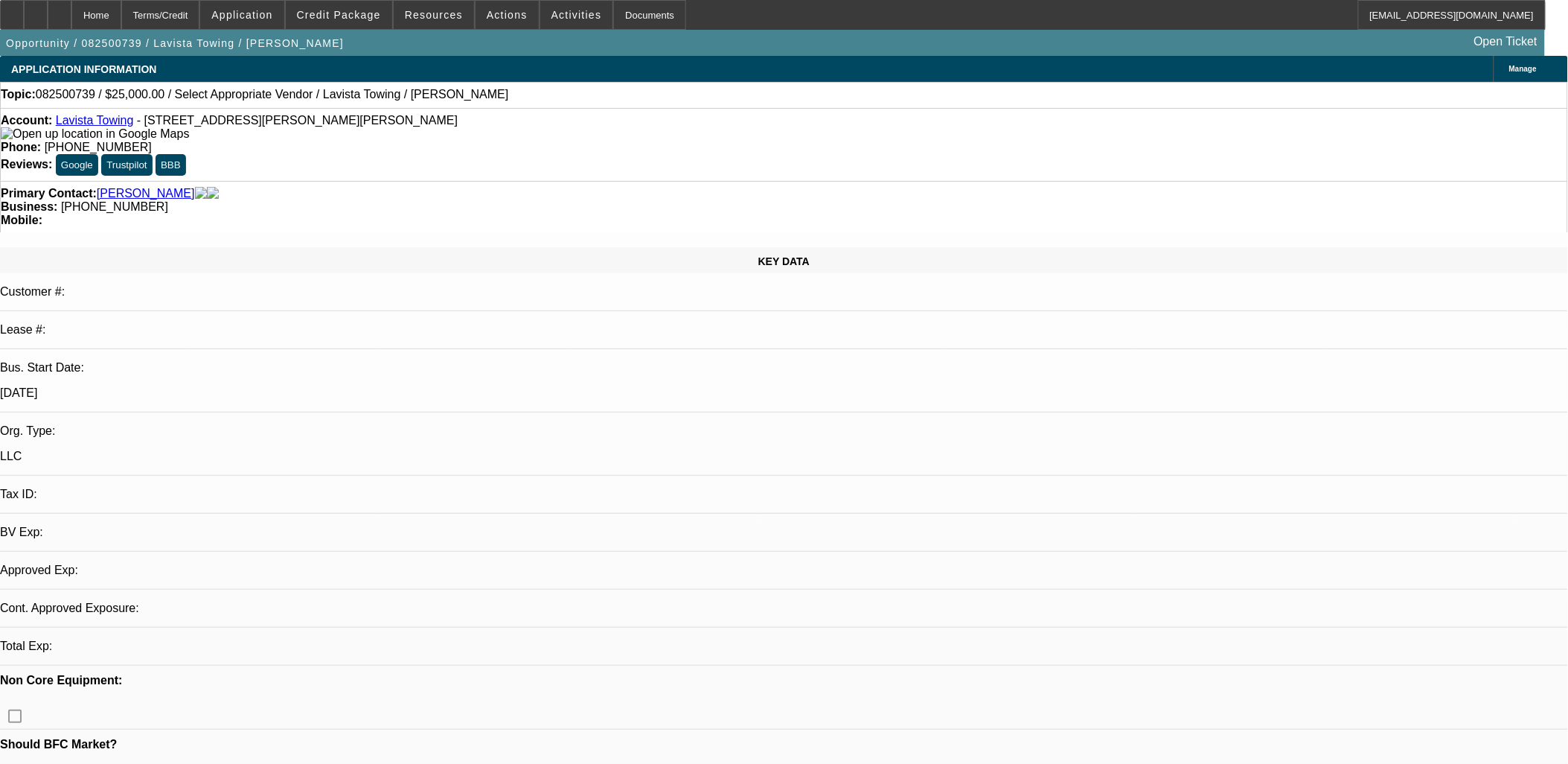
select select "0"
select select "2"
select select "0.1"
select select "1"
select select "2"
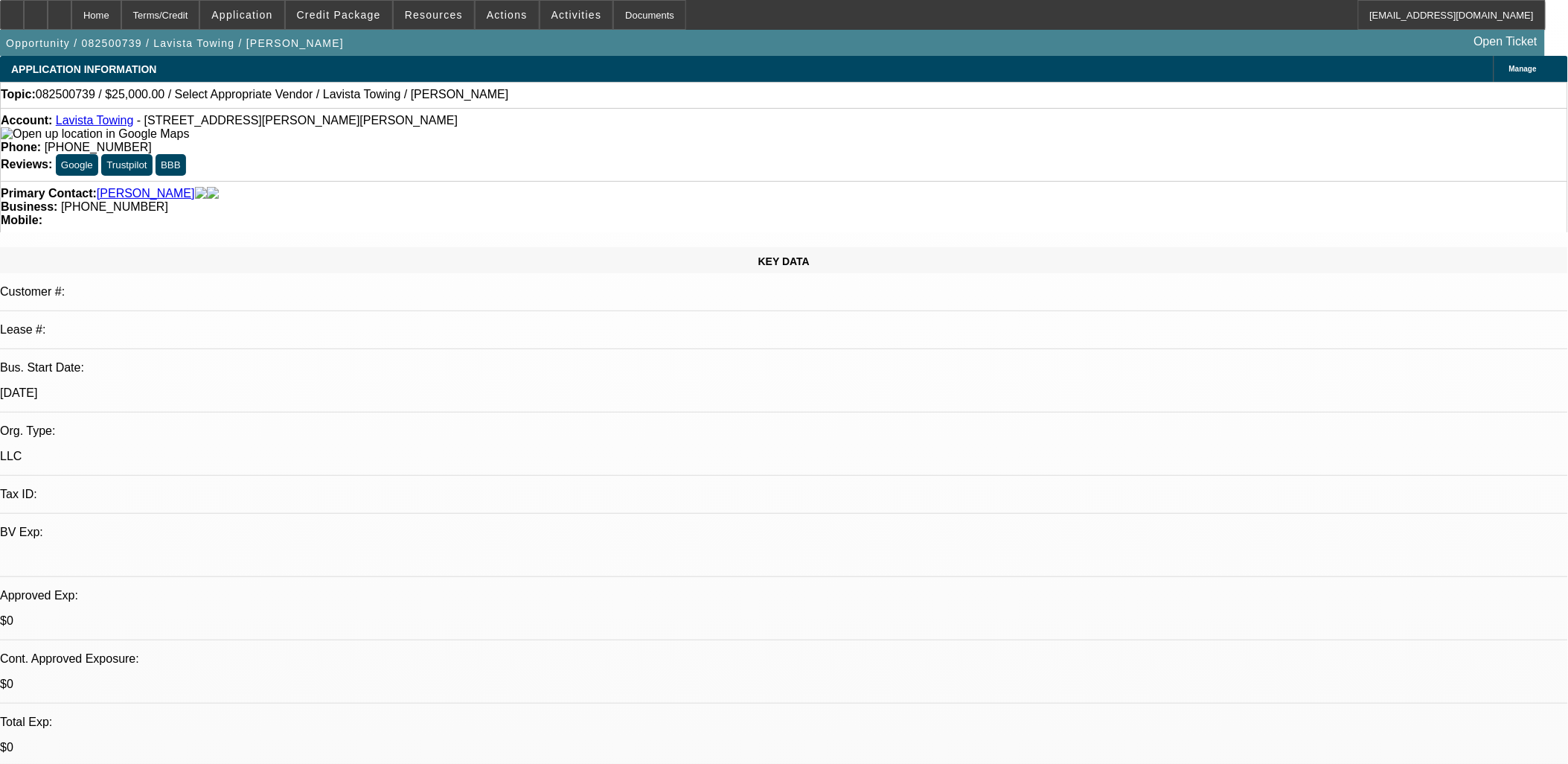
select select "4"
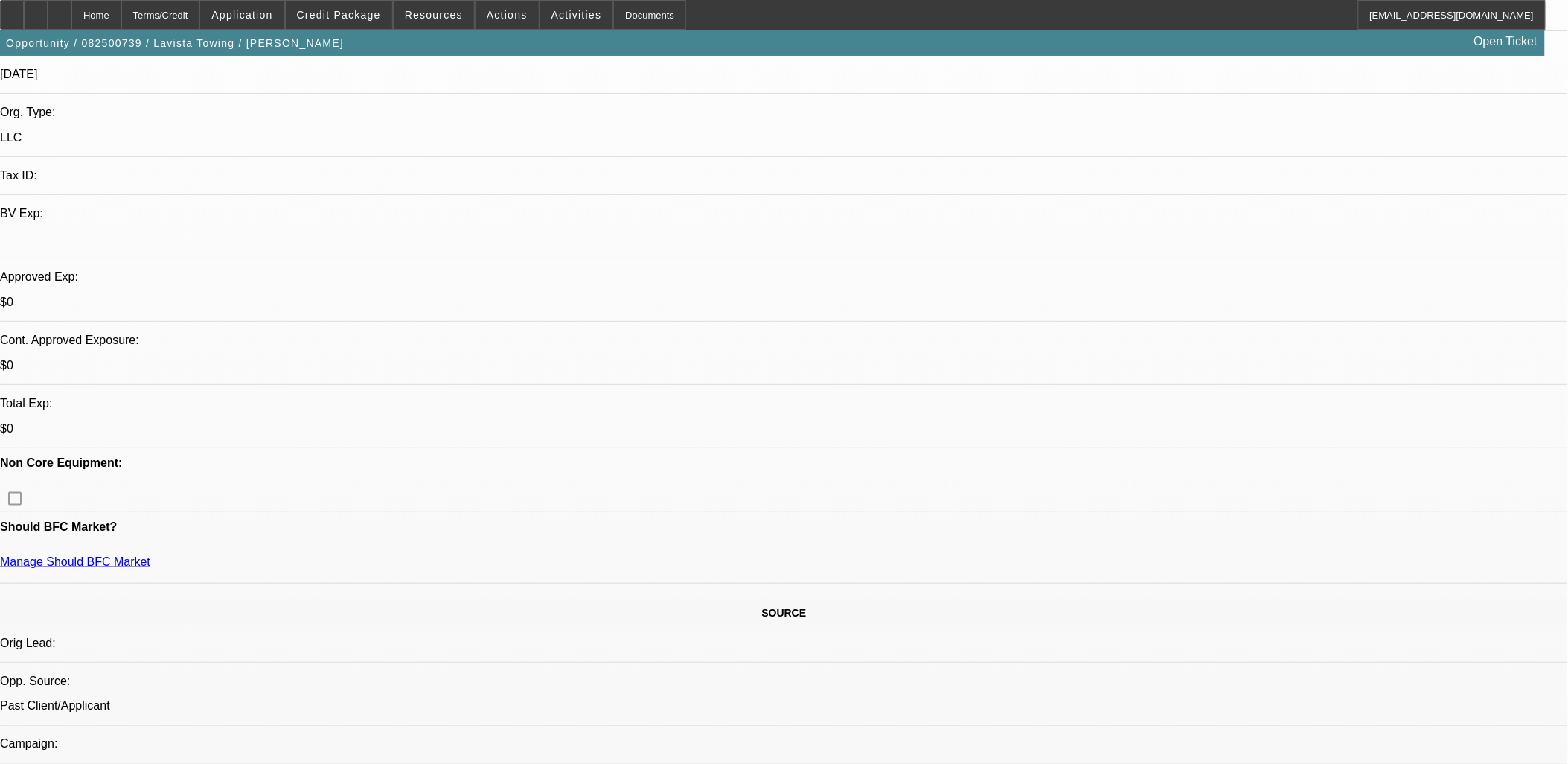
scroll to position [496, 0]
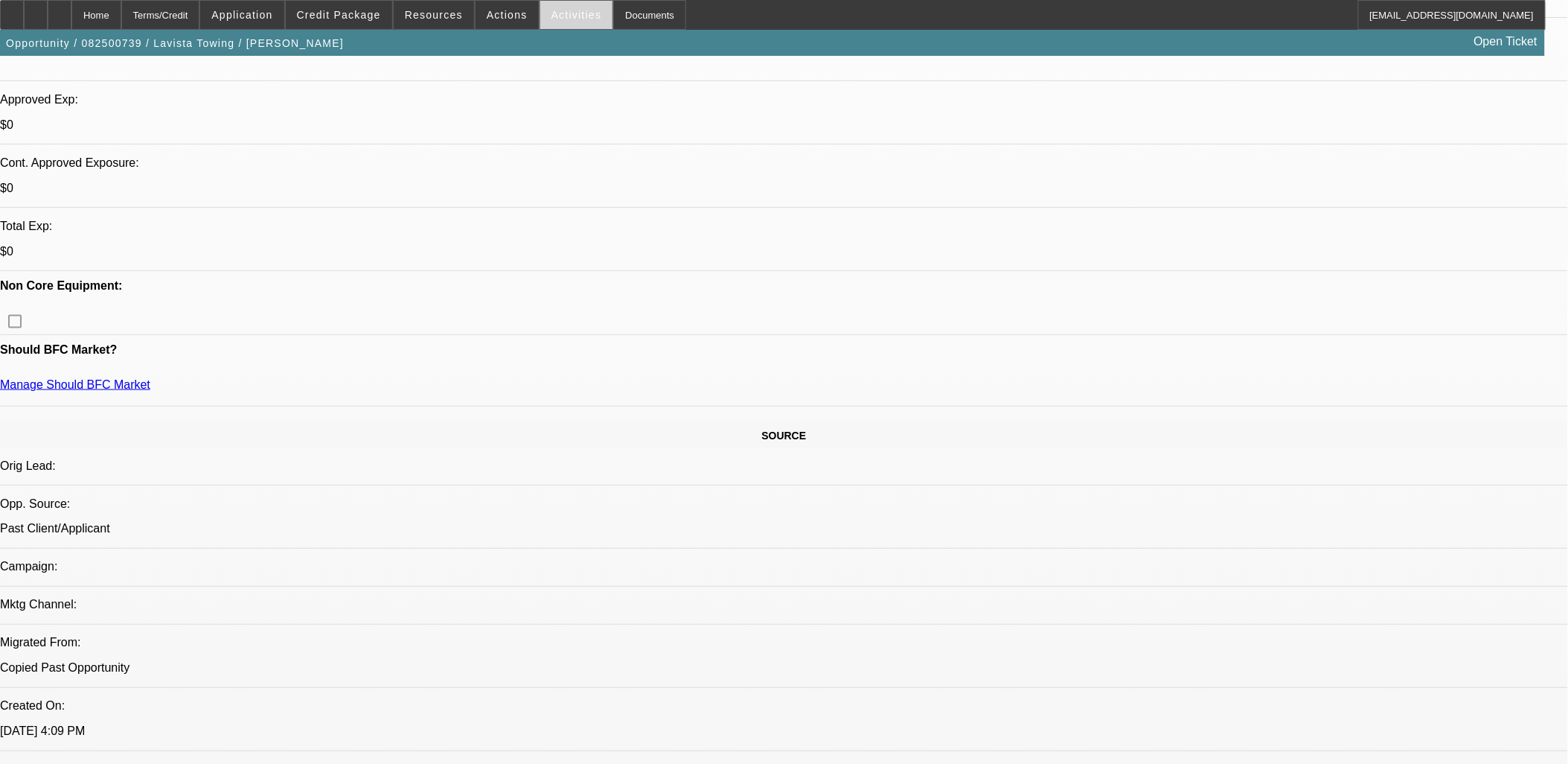
click at [544, 25] on span at bounding box center [577, 15] width 73 height 36
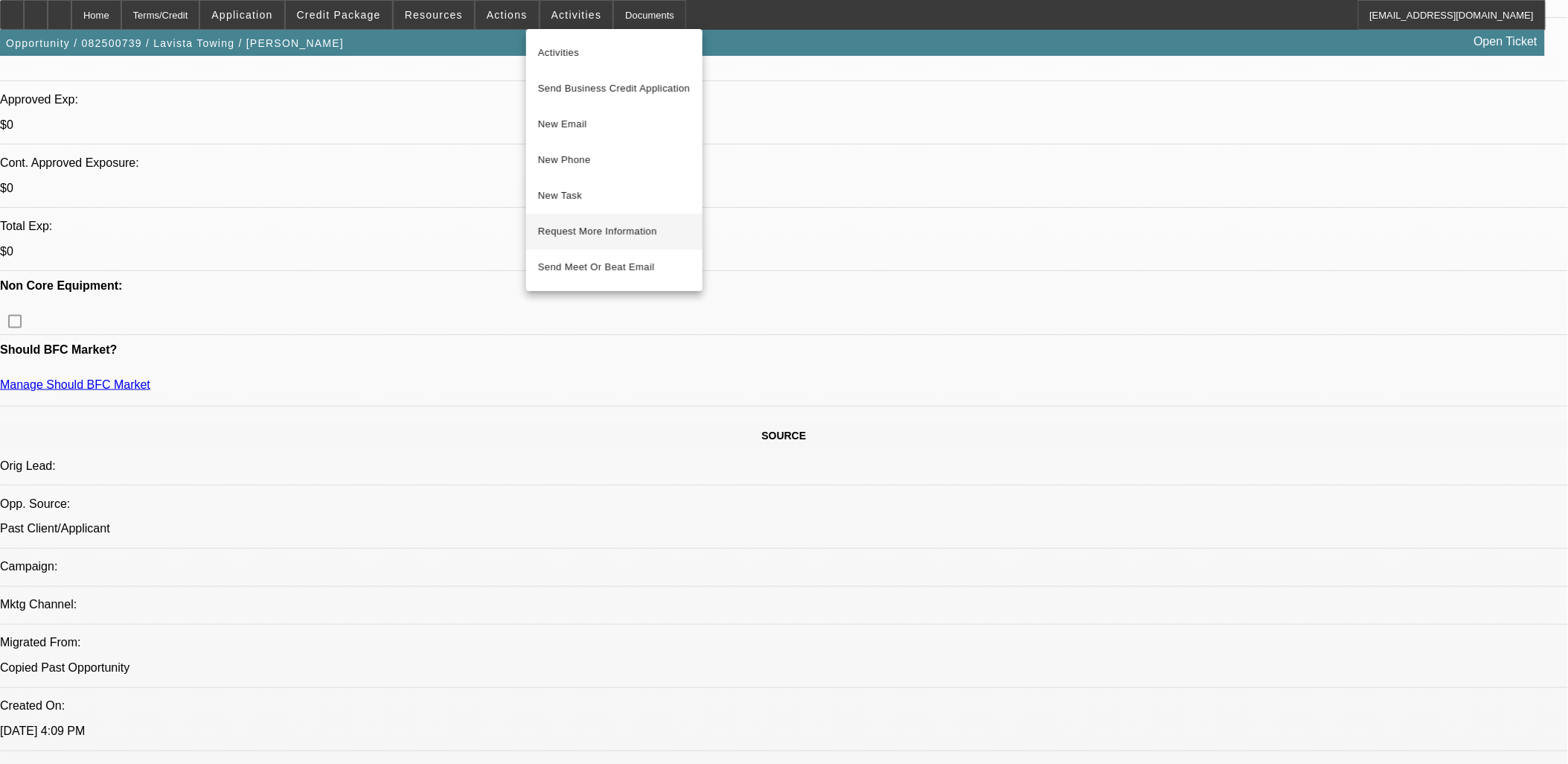
click at [575, 226] on span "Request More Information" at bounding box center [614, 232] width 153 height 18
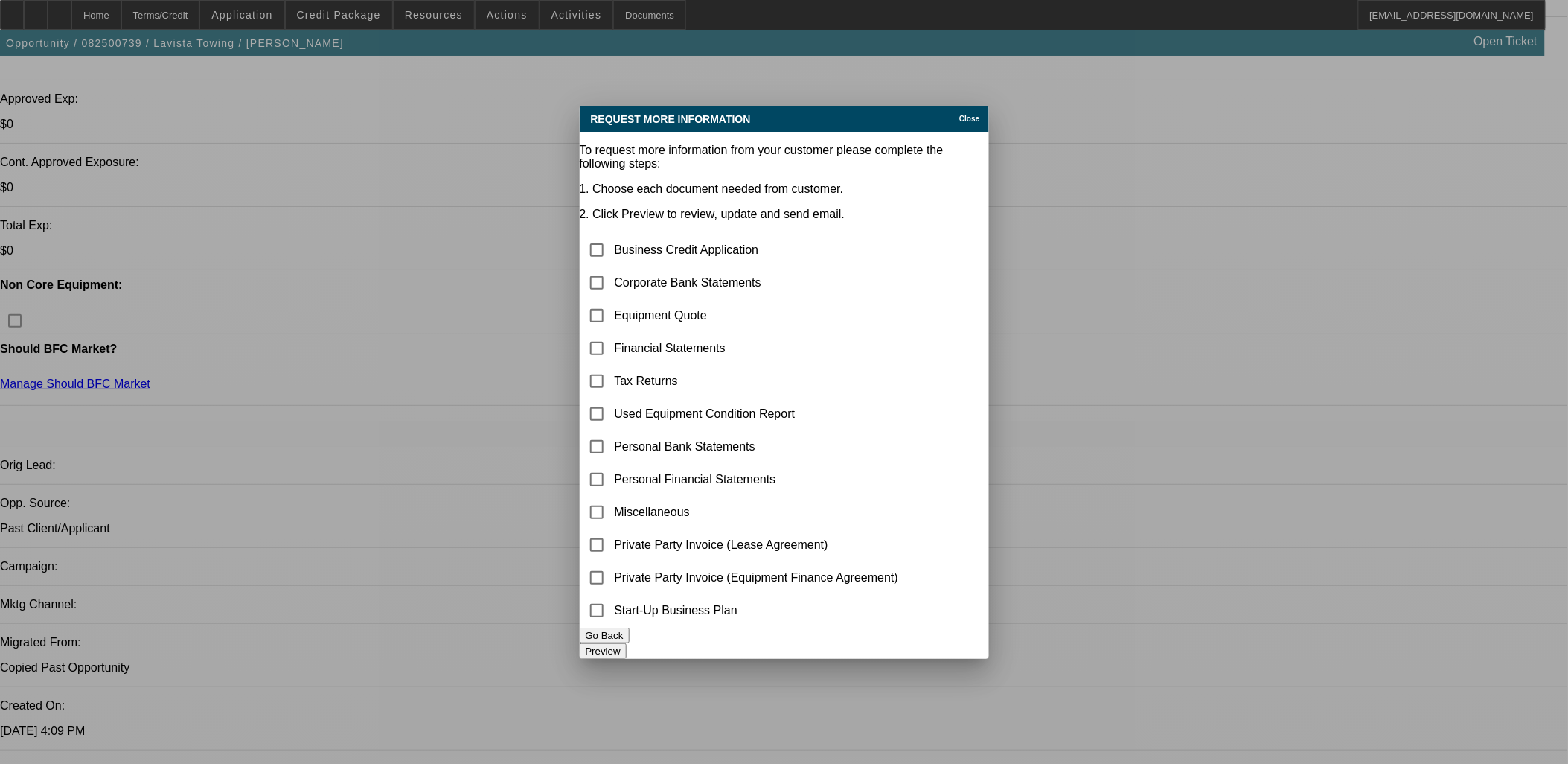
scroll to position [0, 0]
click at [612, 268] on input "checkbox" at bounding box center [597, 283] width 30 height 30
checkbox input "true"
click at [612, 301] on input "checkbox" at bounding box center [597, 316] width 30 height 30
checkbox input "true"
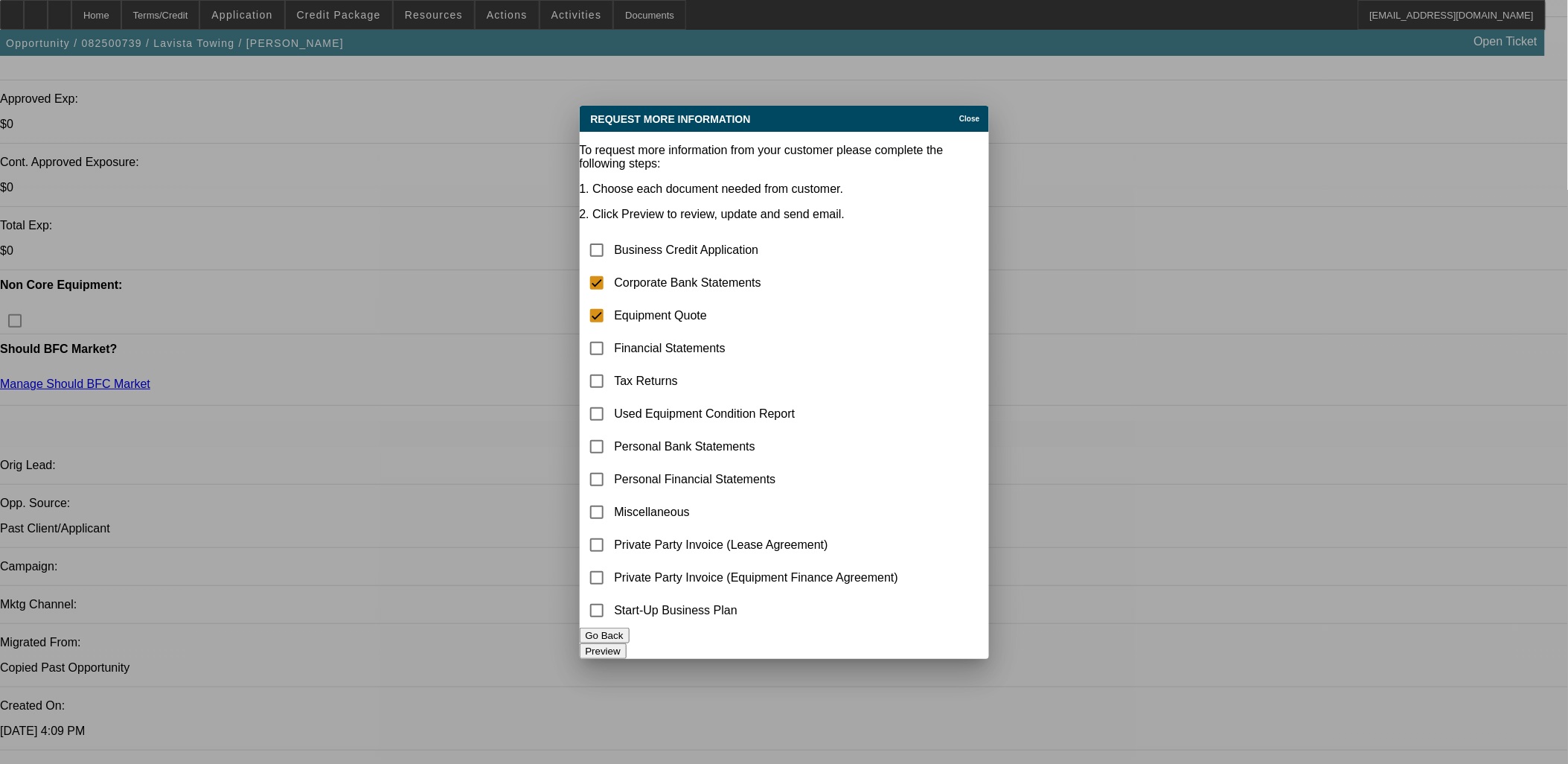
click at [627, 643] on button "Preview" at bounding box center [603, 651] width 47 height 16
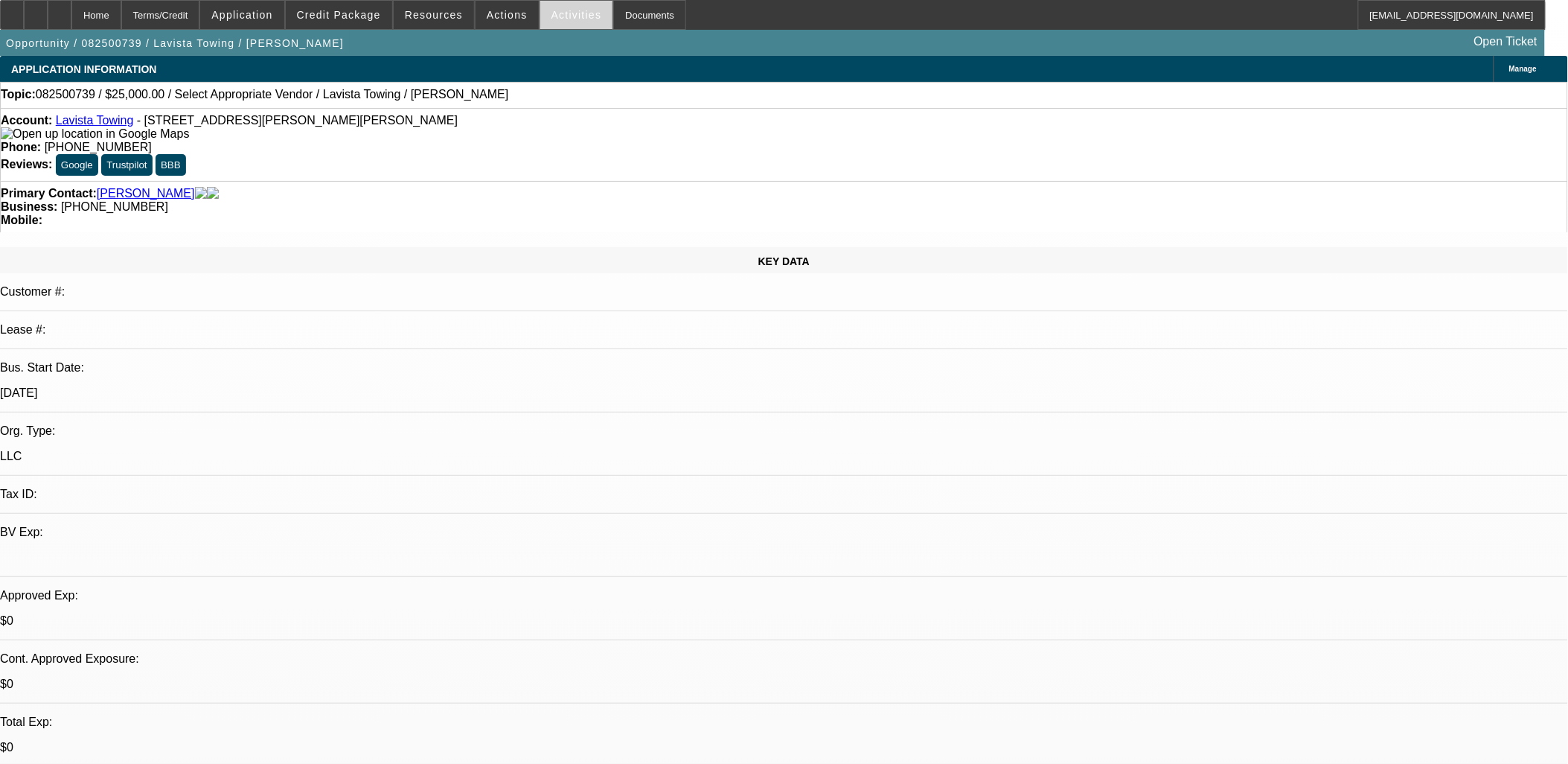
click at [556, 15] on span "Activities" at bounding box center [577, 15] width 51 height 12
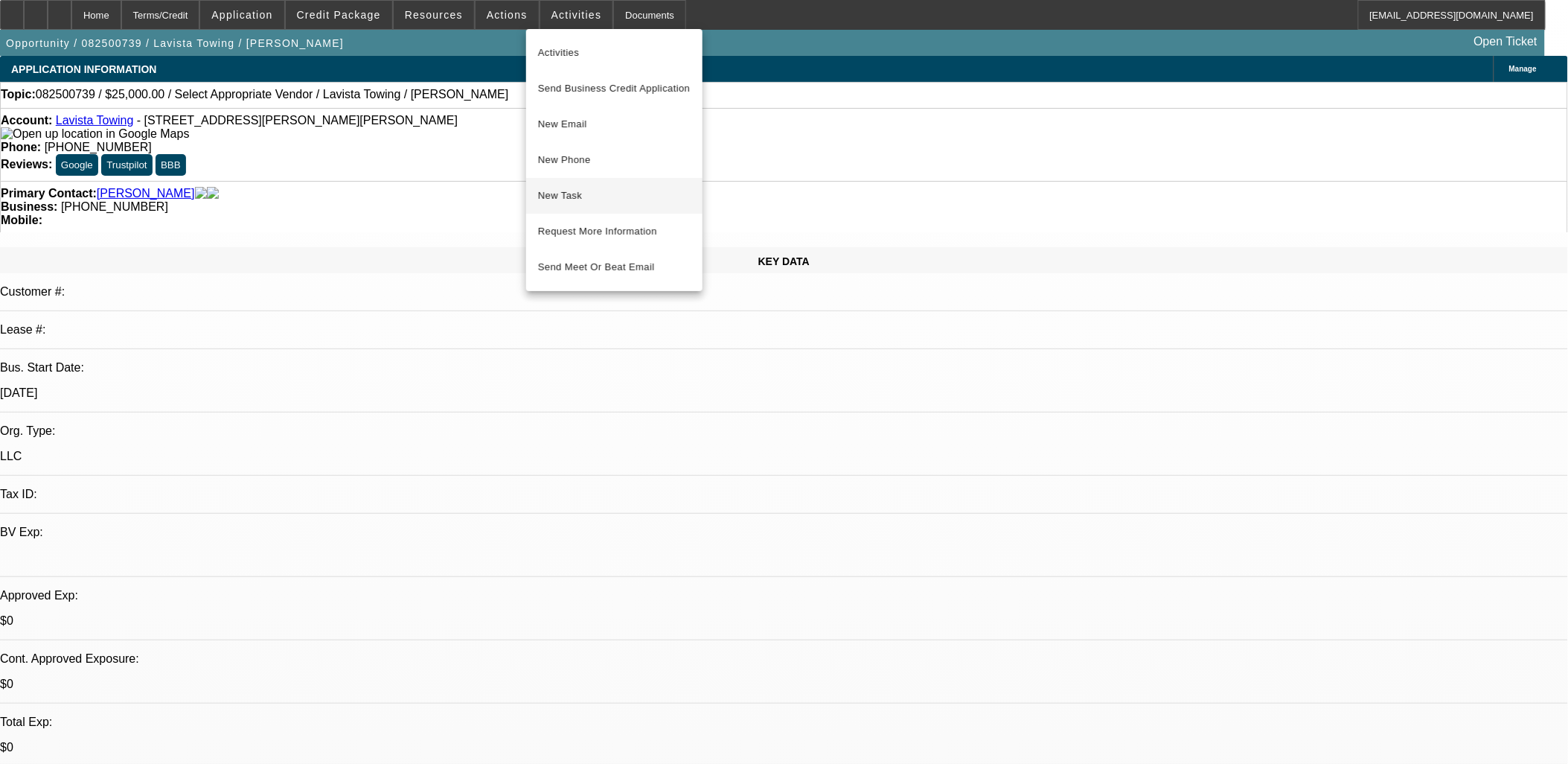
click at [576, 196] on span "New Task" at bounding box center [614, 196] width 153 height 18
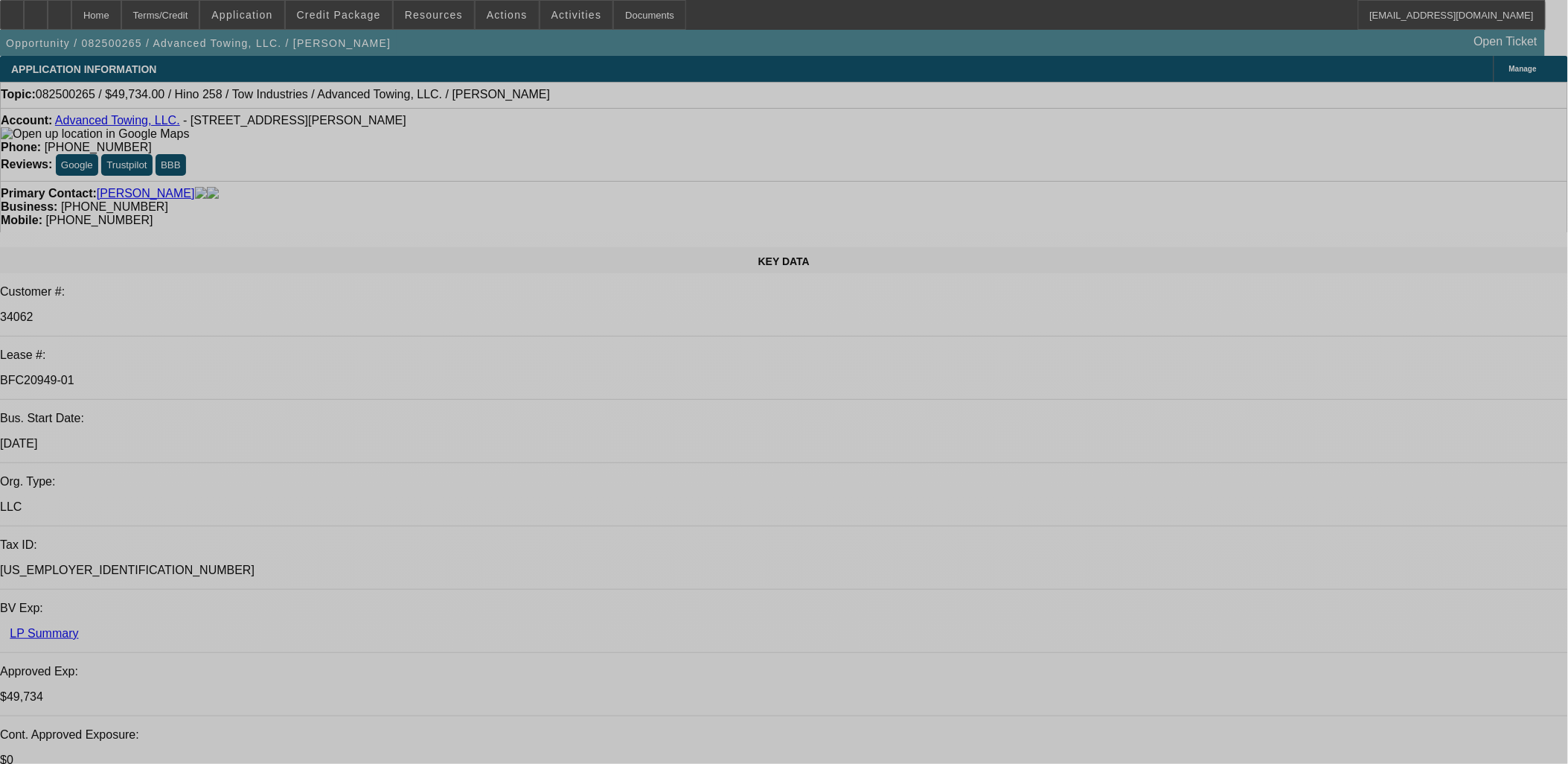
select select "0.1"
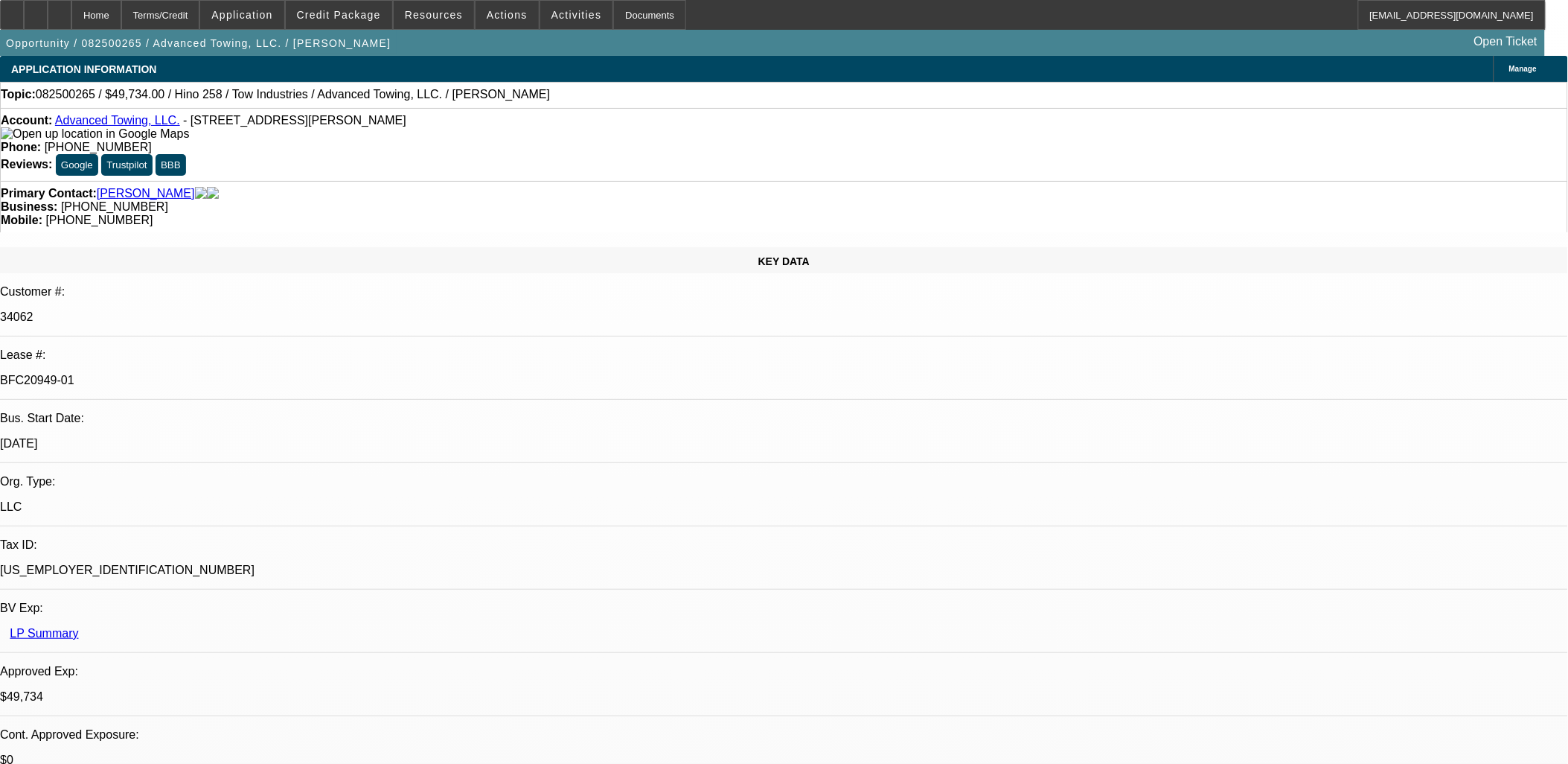
select select "2"
select select "0.1"
select select "2"
select select "0.1"
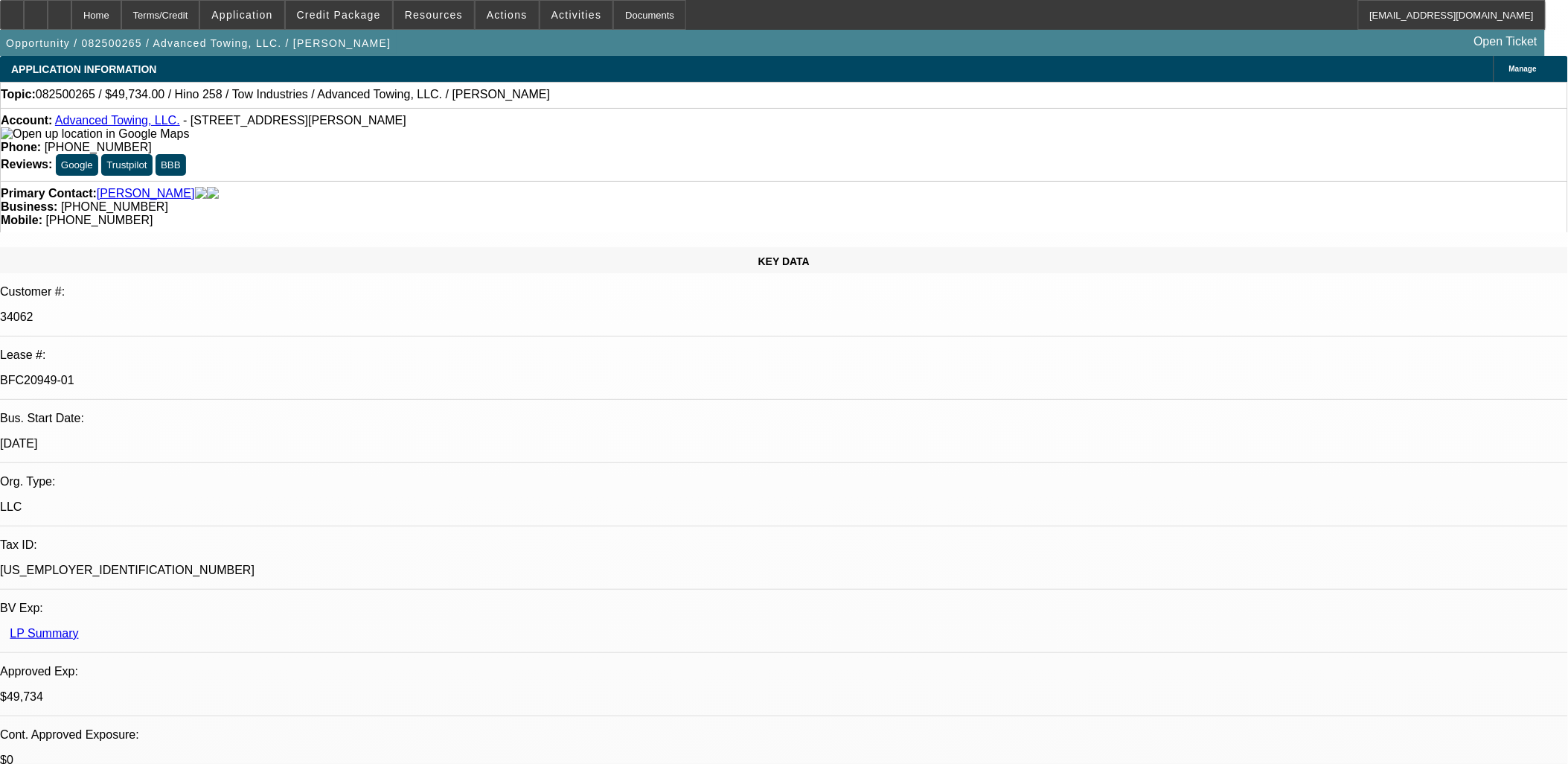
select select "0.1"
select select "2"
select select "0.1"
select select "2"
select select "0.1"
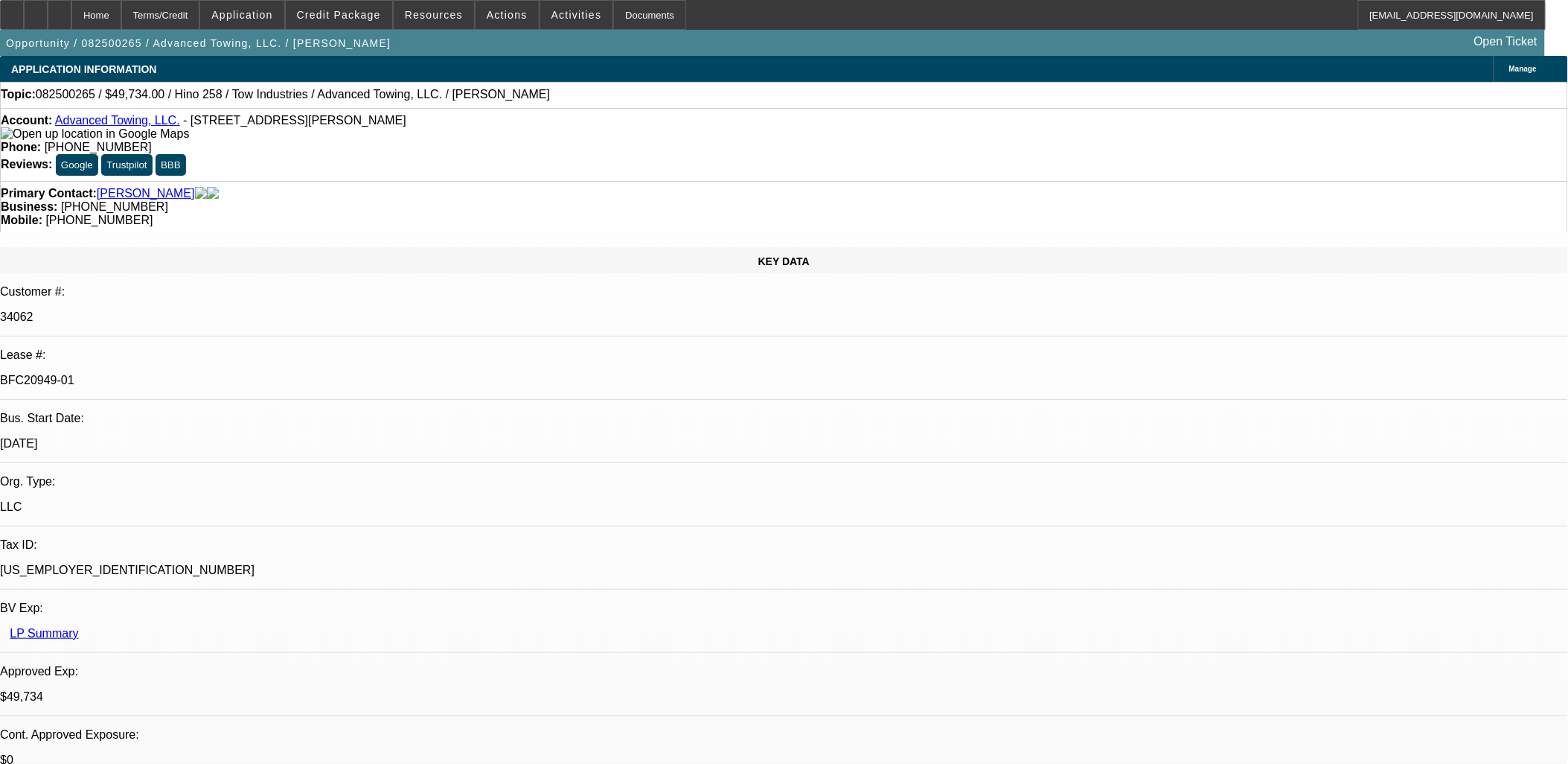
select select "1"
select select "2"
select select "4"
select select "1"
select select "2"
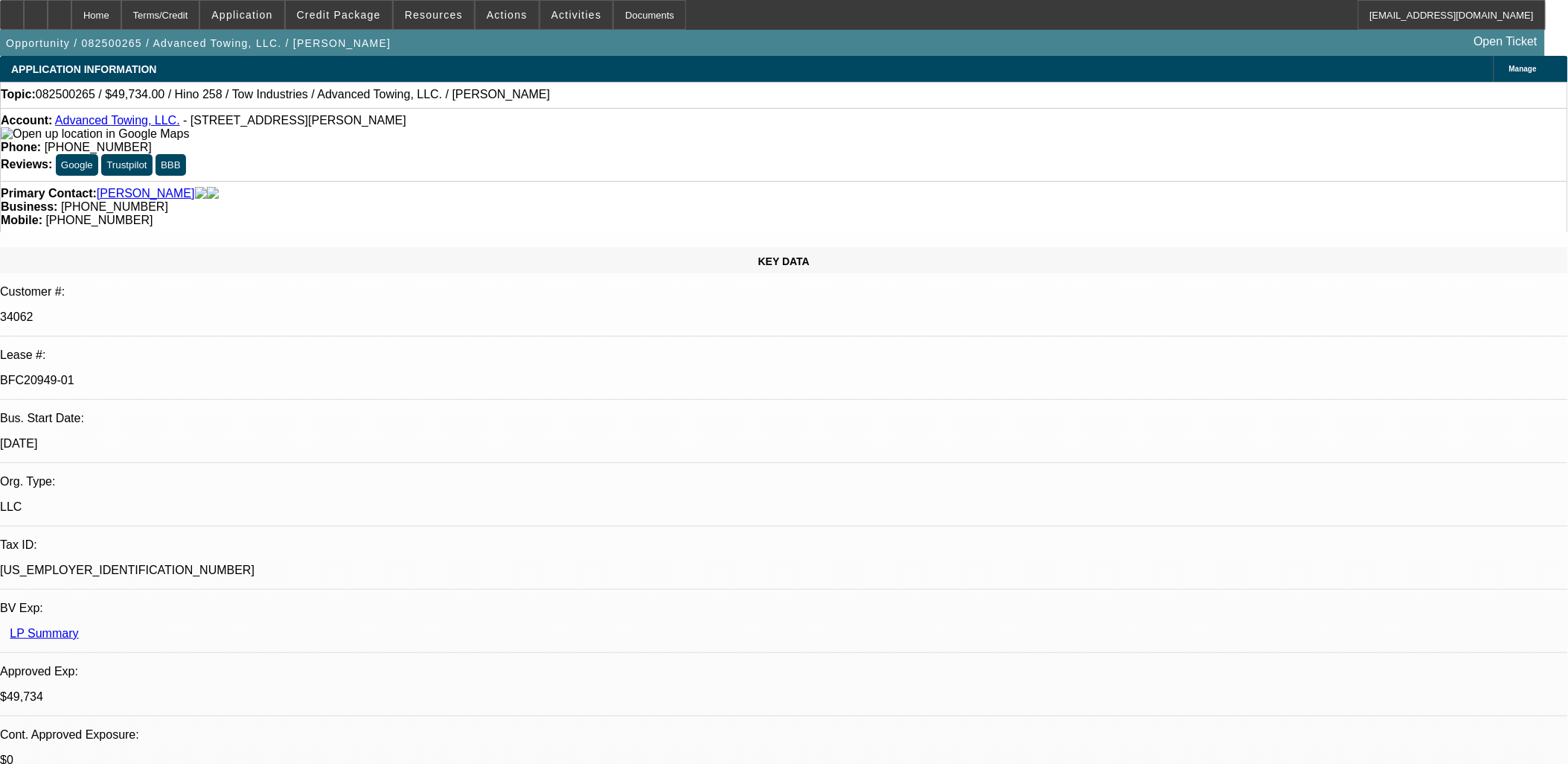
select select "4"
select select "1"
select select "2"
select select "4"
select select "1"
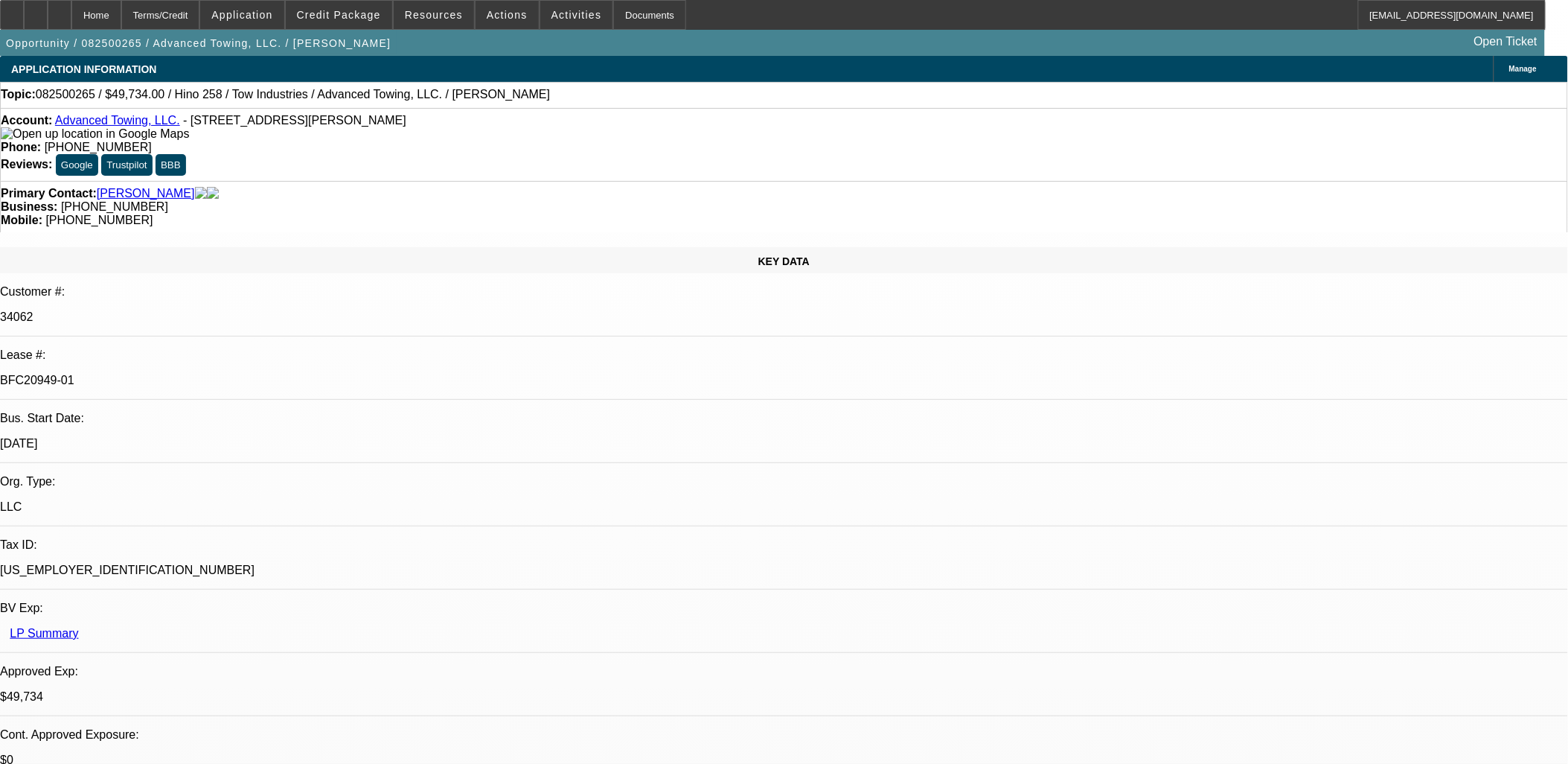
select select "2"
select select "4"
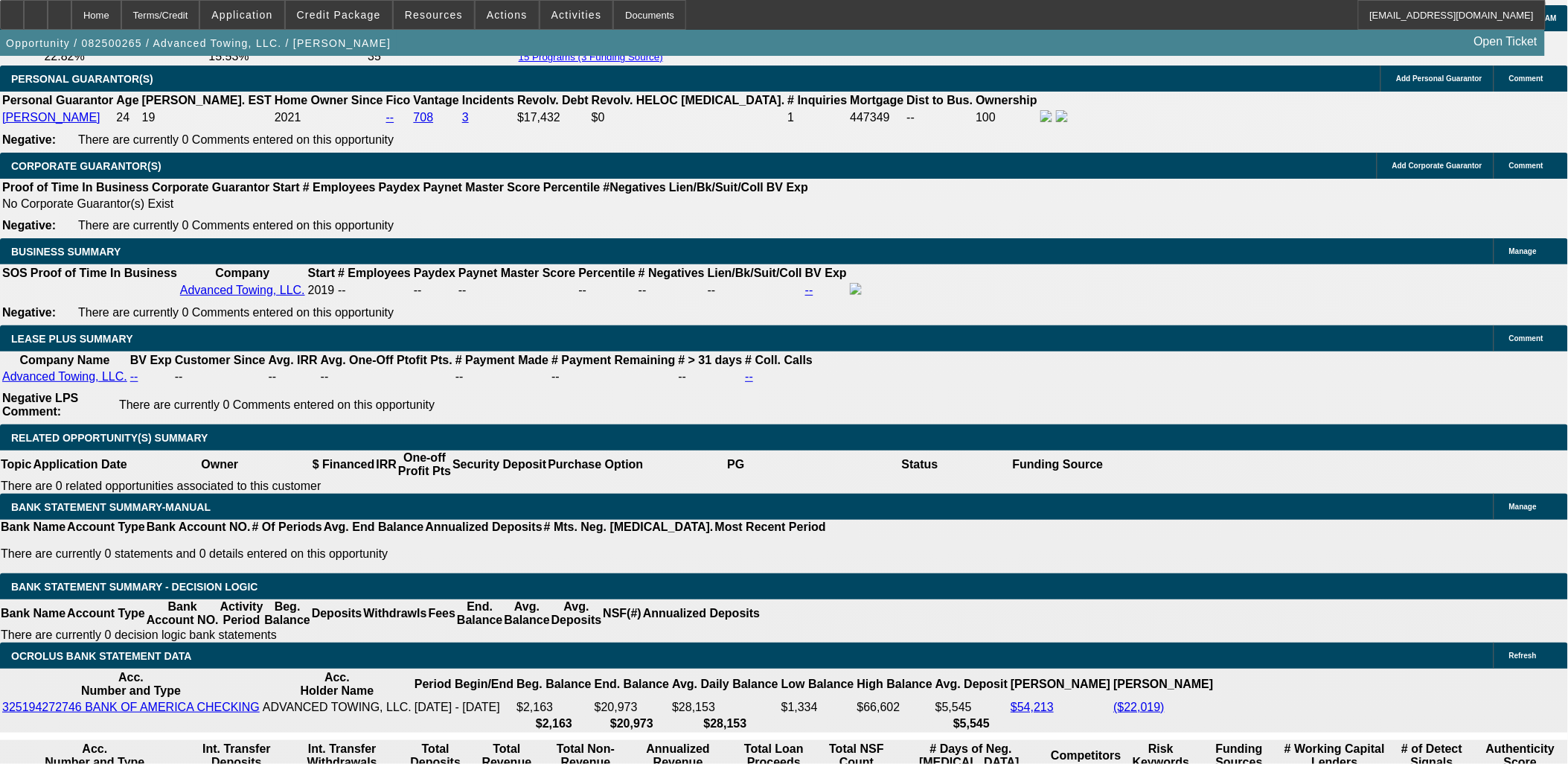
scroll to position [2317, 0]
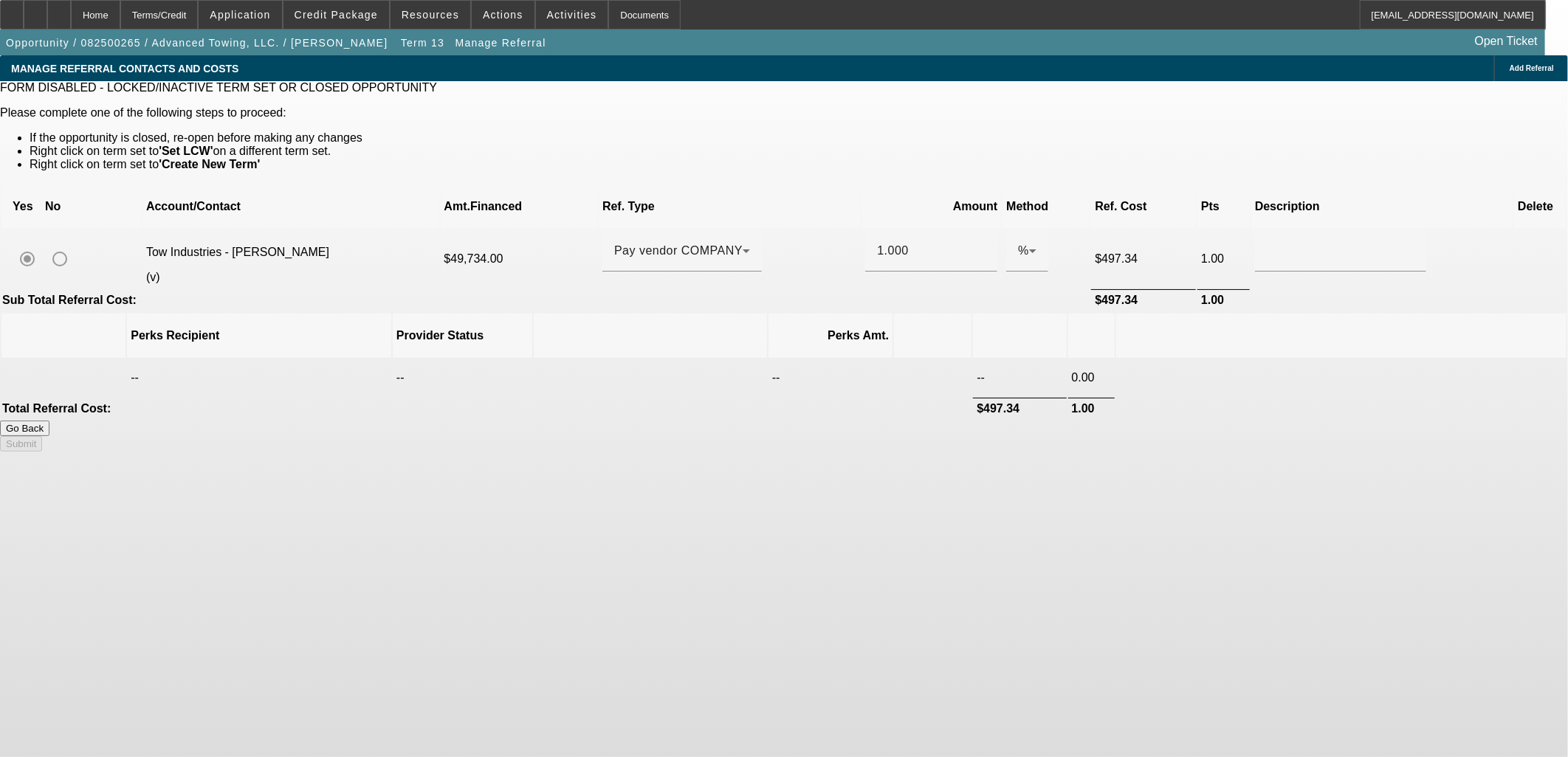
click at [50, 420] on button "Go Back" at bounding box center [25, 428] width 50 height 16
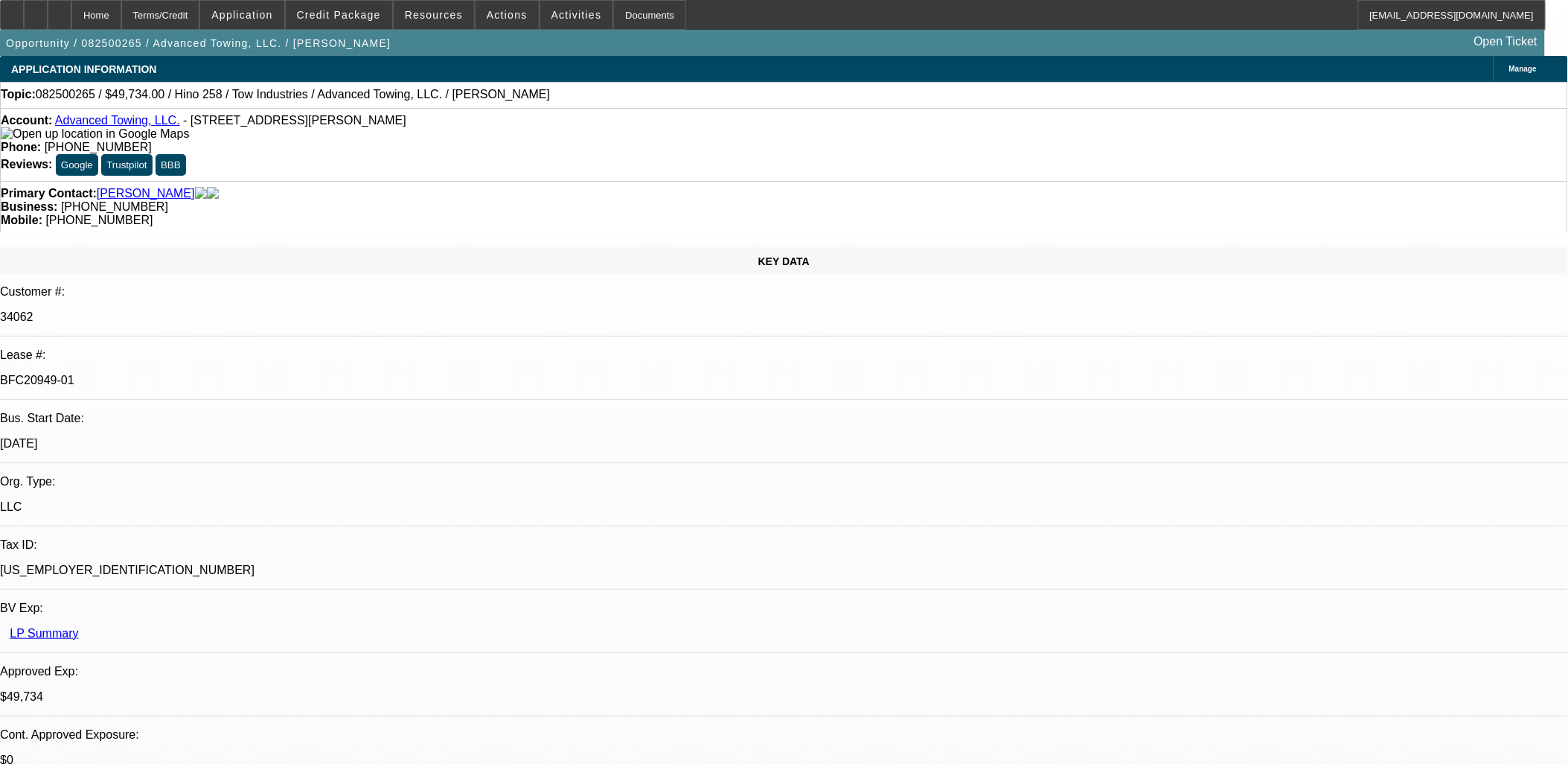
select select "0.1"
select select "2"
select select "0.1"
select select "4"
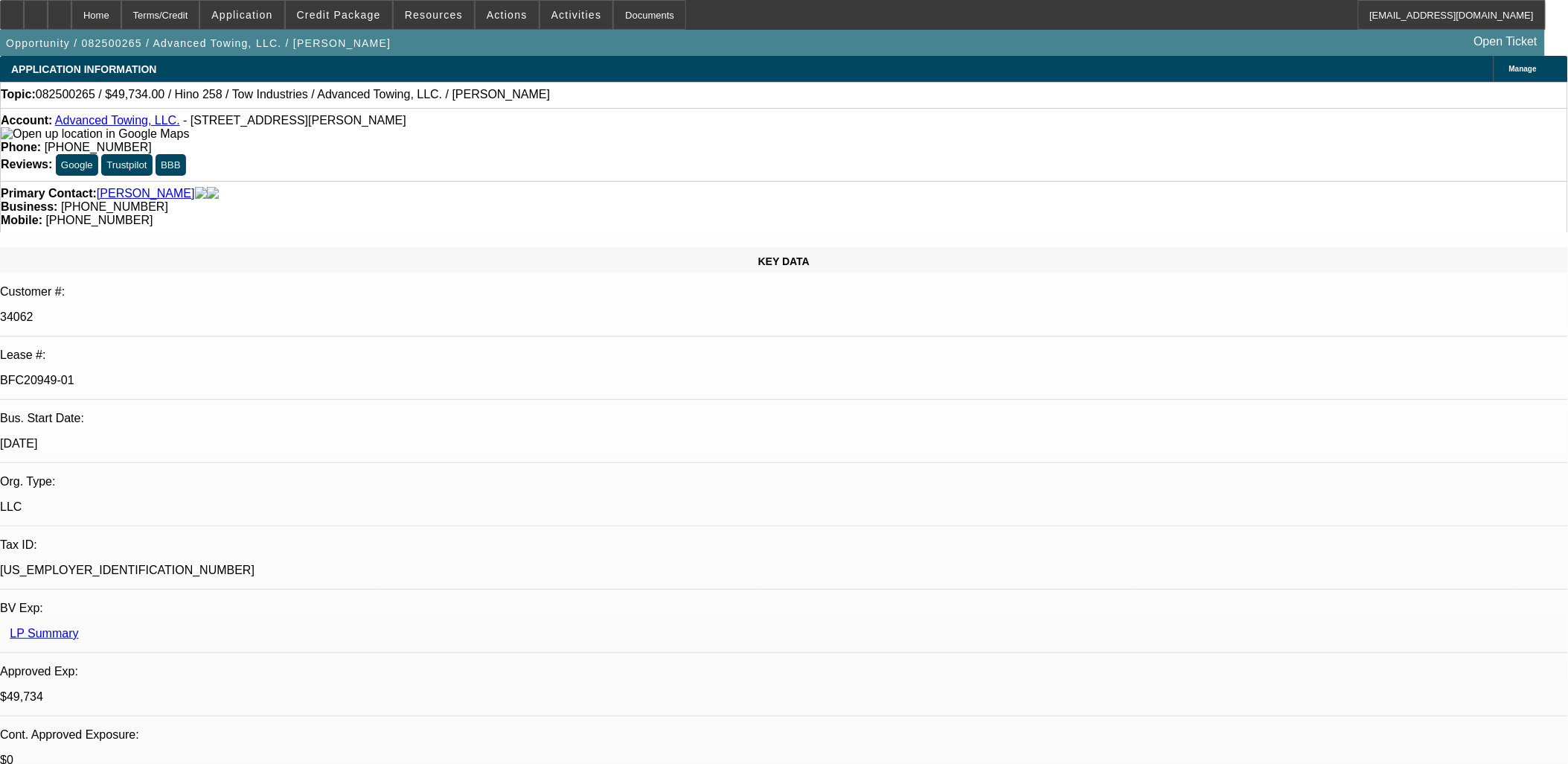
select select "0.1"
select select "2"
select select "0.1"
select select "4"
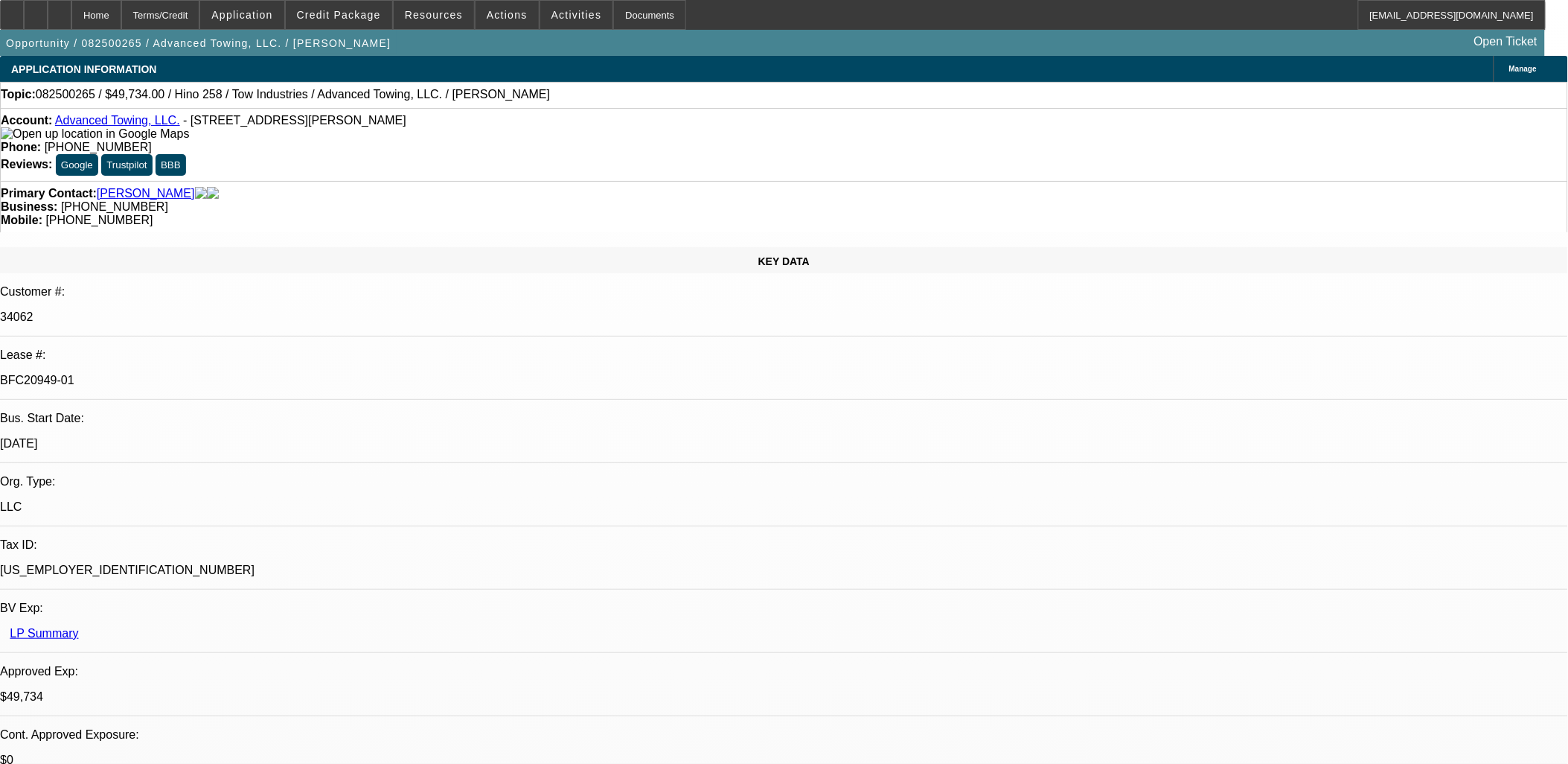
select select "0.1"
select select "2"
select select "0.1"
select select "4"
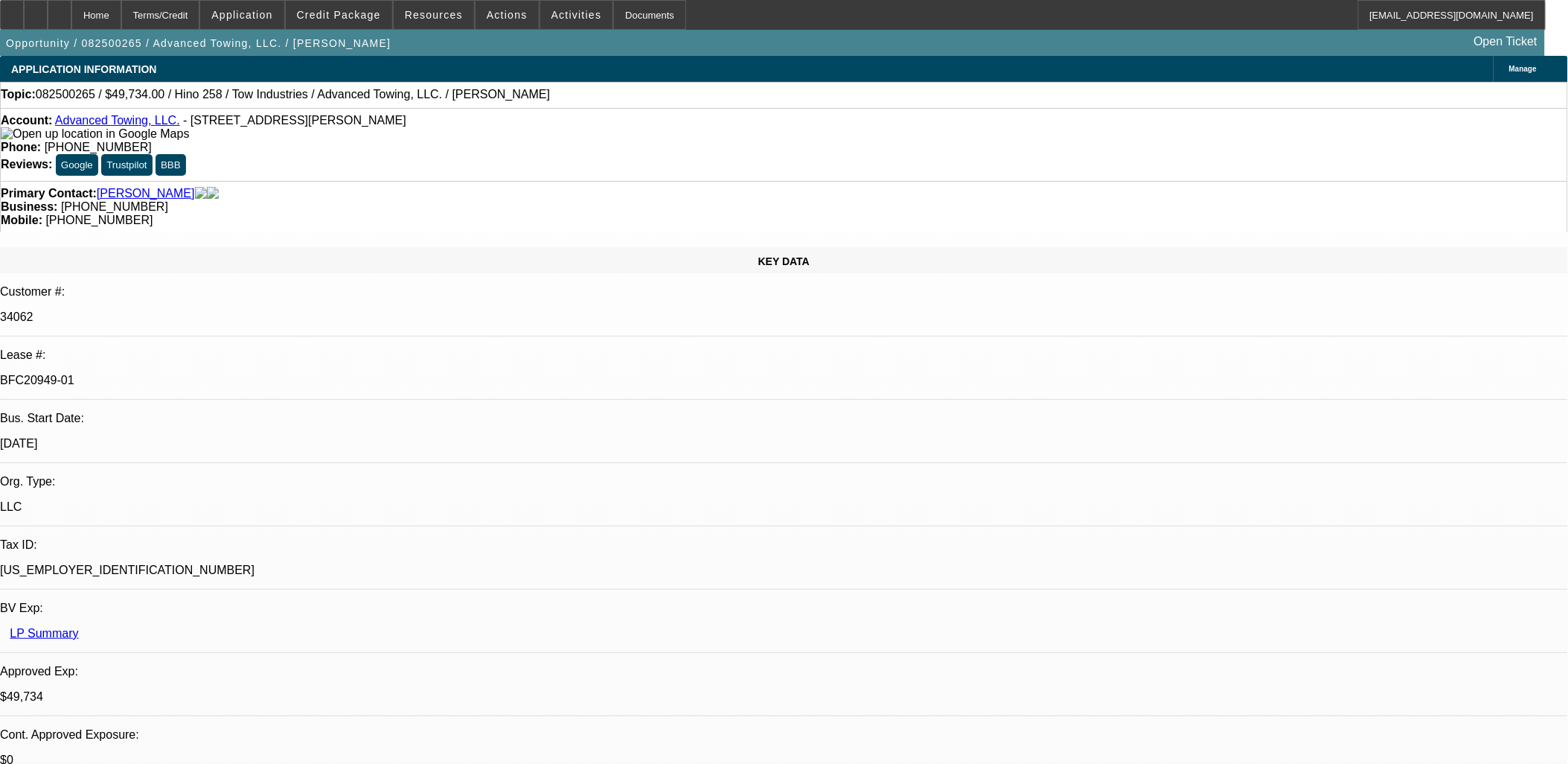
select select "2"
select select "0.1"
select select "4"
click at [12, 10] on icon at bounding box center [12, 10] width 0 height 0
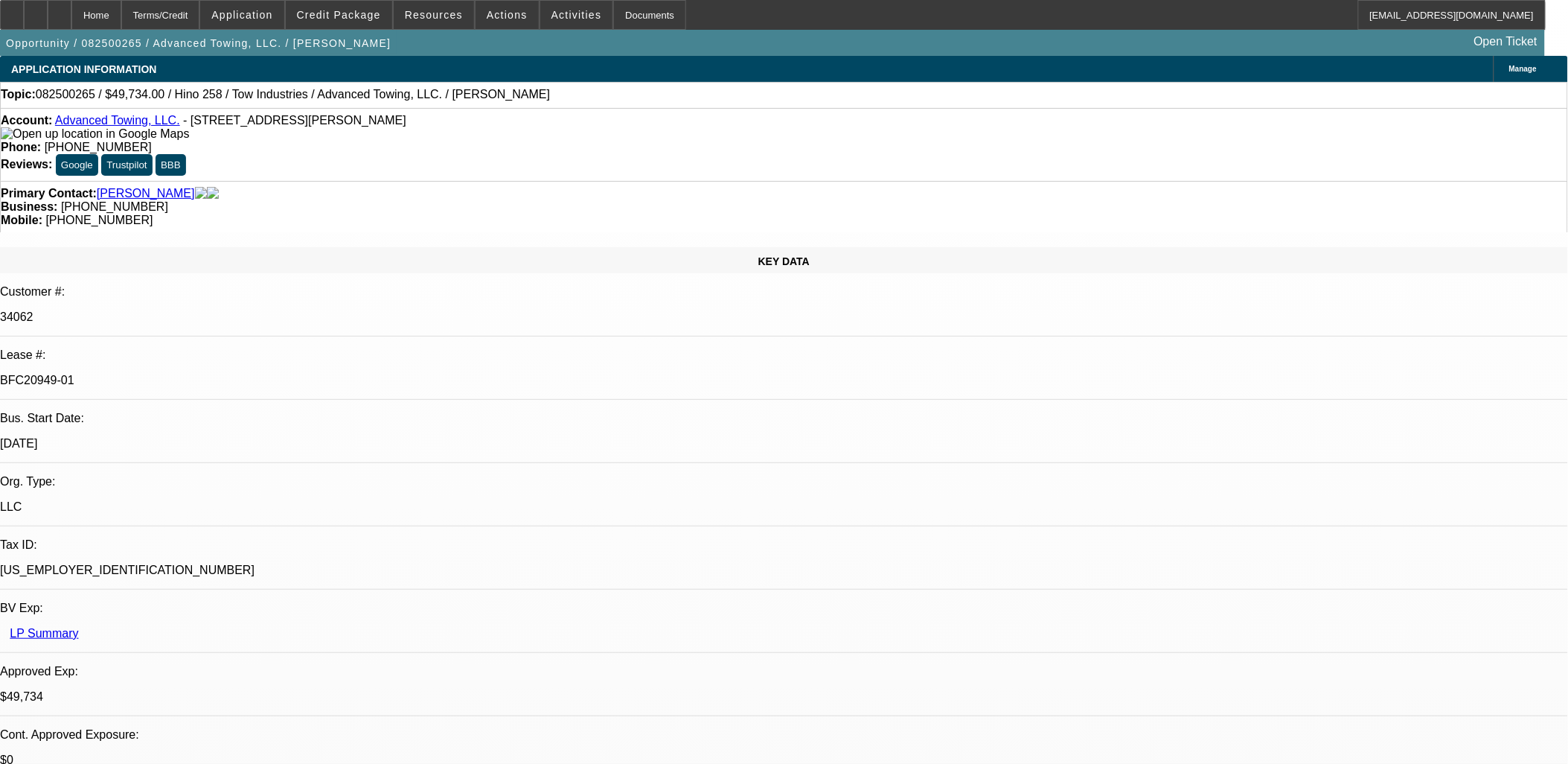
drag, startPoint x: 947, startPoint y: 417, endPoint x: 965, endPoint y: 405, distance: 21.6
